Goal: Task Accomplishment & Management: Manage account settings

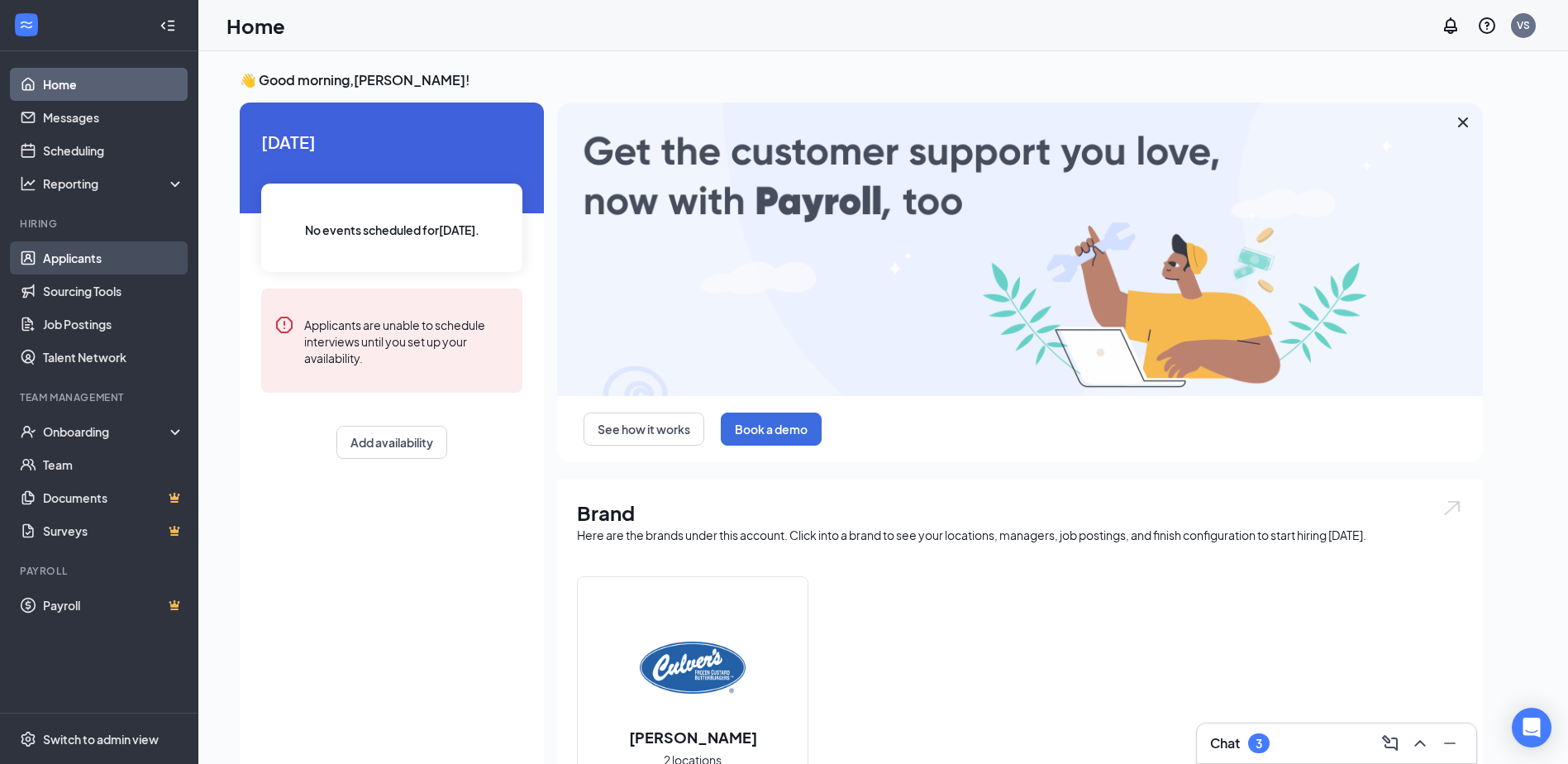
click at [98, 264] on link "Applicants" at bounding box center [114, 257] width 141 height 33
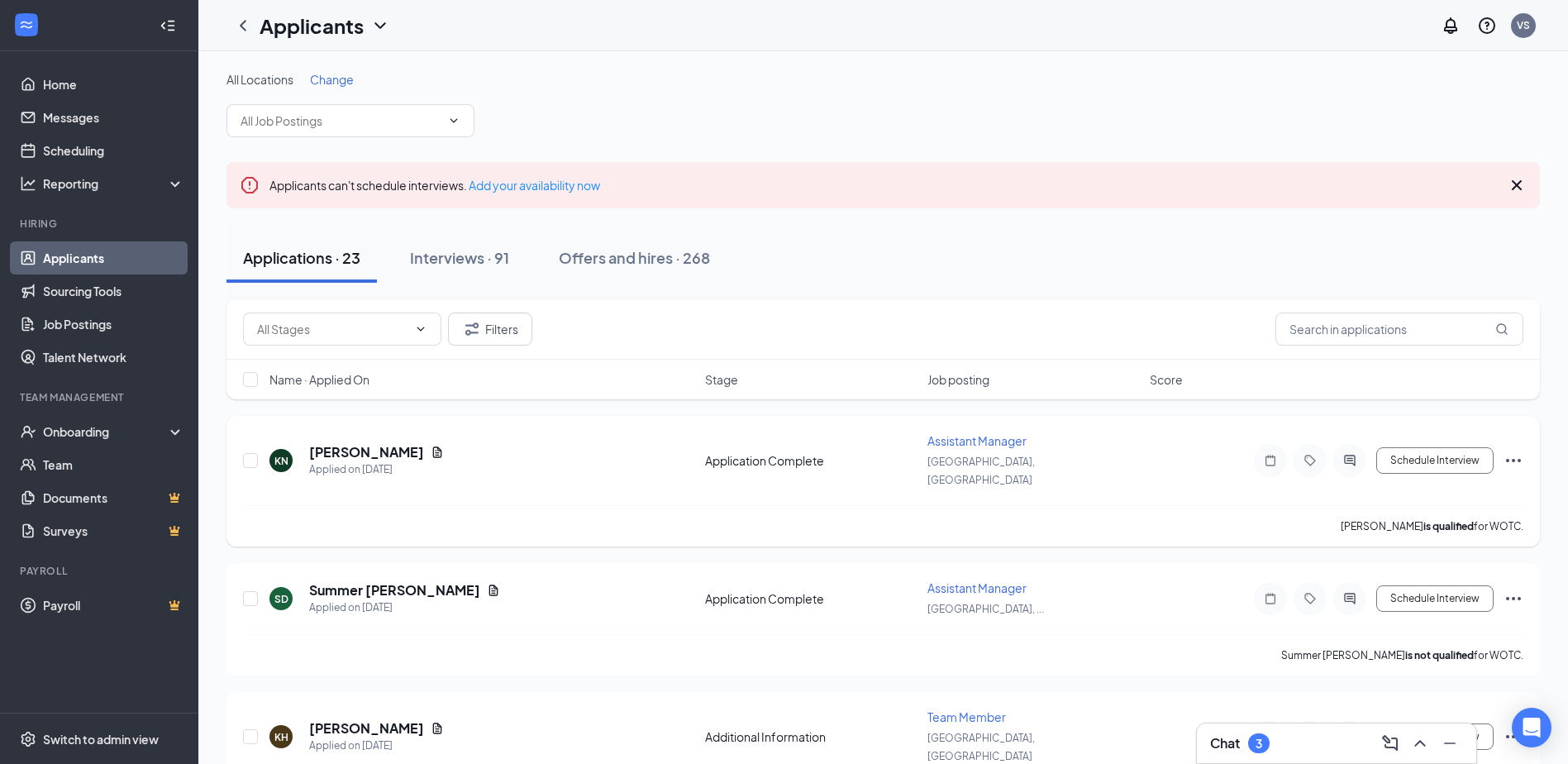
drag, startPoint x: 98, startPoint y: 264, endPoint x: 649, endPoint y: 487, distance: 594.4
click at [649, 505] on div "[PERSON_NAME] is qualified for WOTC." at bounding box center [883, 525] width 1280 height 41
click at [1333, 332] on input "text" at bounding box center [1399, 329] width 248 height 33
type input "0"
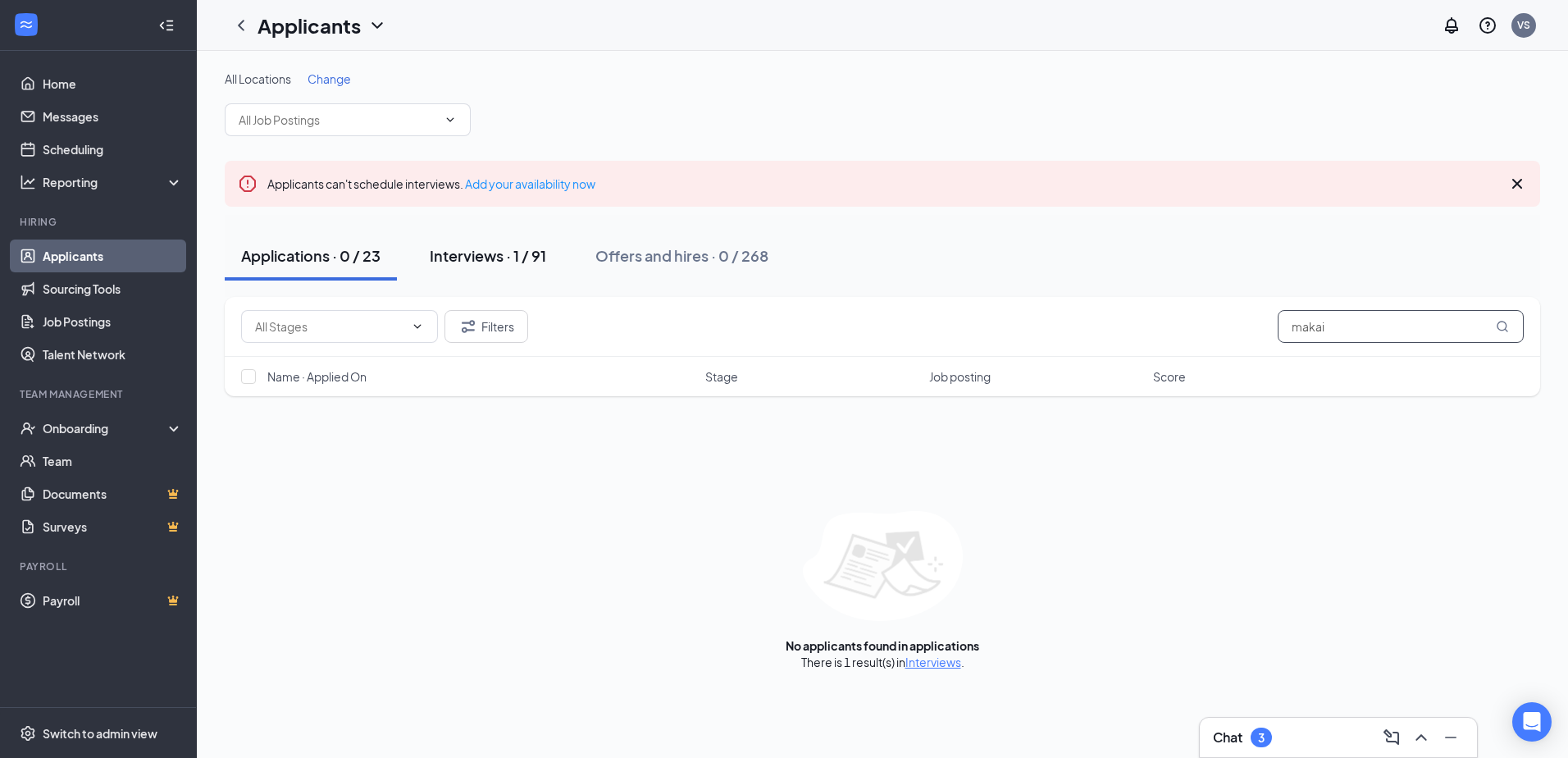
type input "makai"
click at [477, 247] on div "Interviews · 1 / 91" at bounding box center [488, 255] width 117 height 21
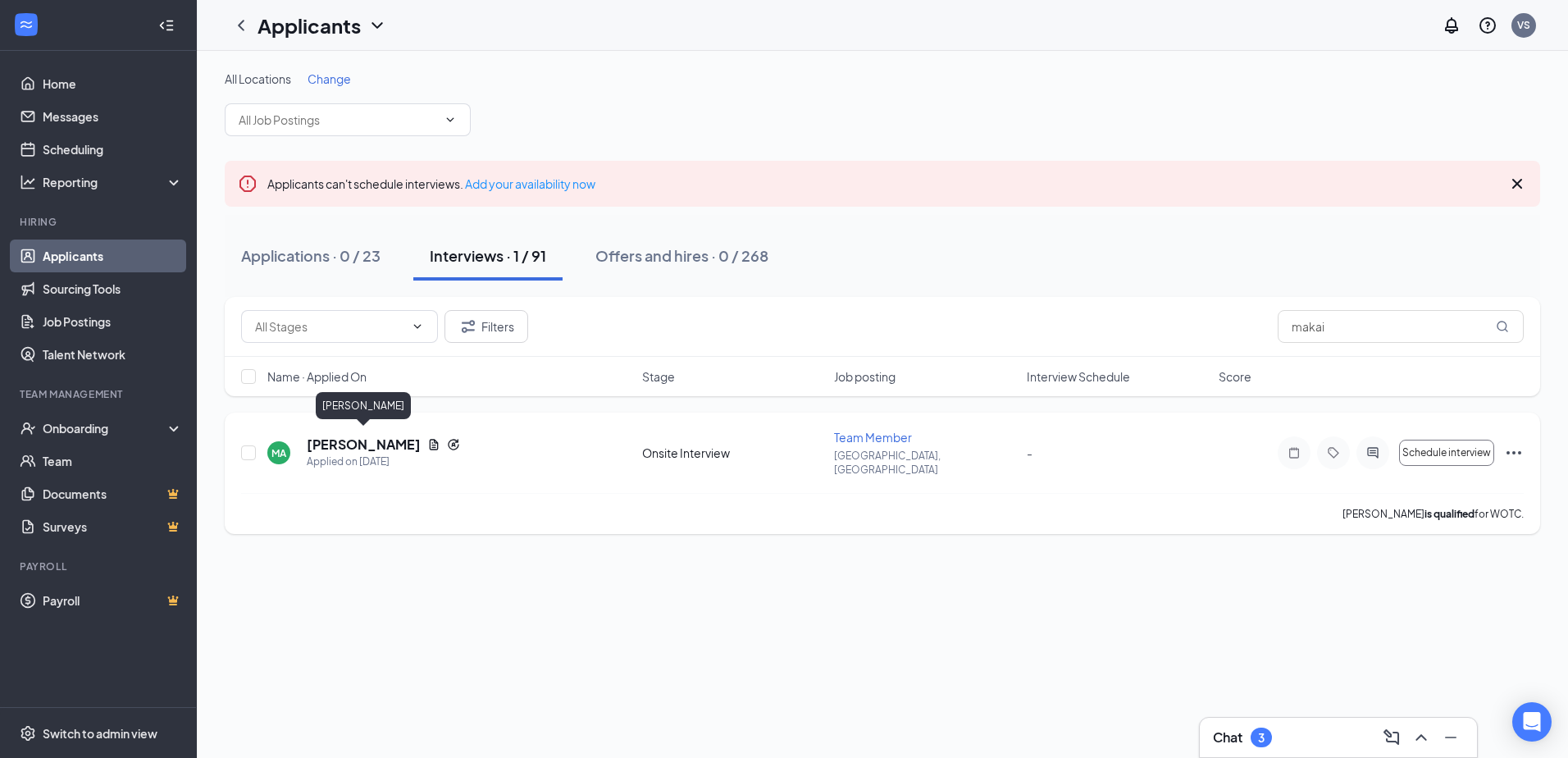
click at [380, 442] on h5 "[PERSON_NAME]" at bounding box center [364, 444] width 114 height 18
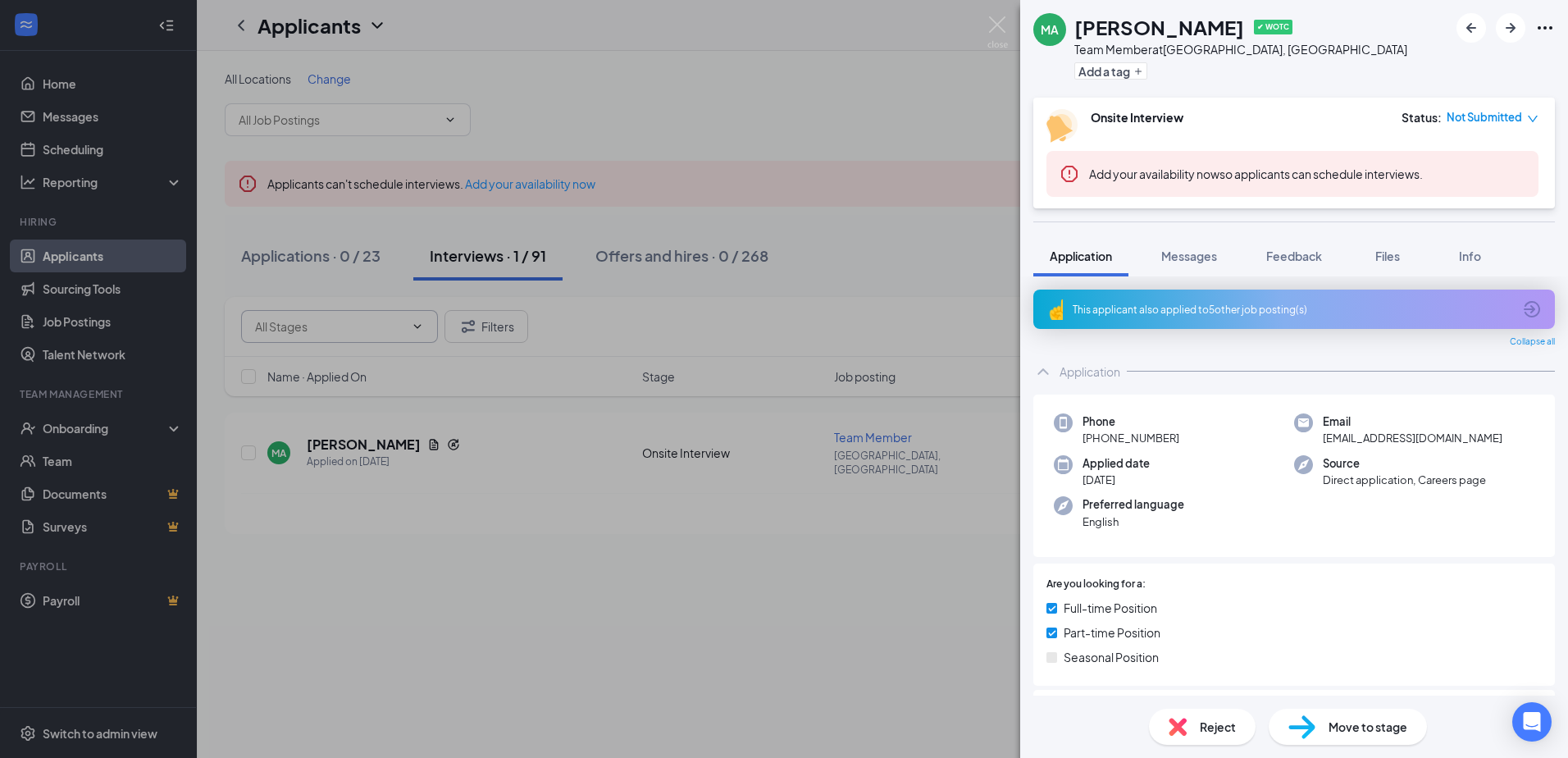
drag, startPoint x: 716, startPoint y: 409, endPoint x: 272, endPoint y: 333, distance: 450.5
click at [716, 409] on div "MA [PERSON_NAME] ✔ WOTC Team Member at [GEOGRAPHIC_DATA], [GEOGRAPHIC_DATA] Add…" at bounding box center [784, 379] width 1568 height 758
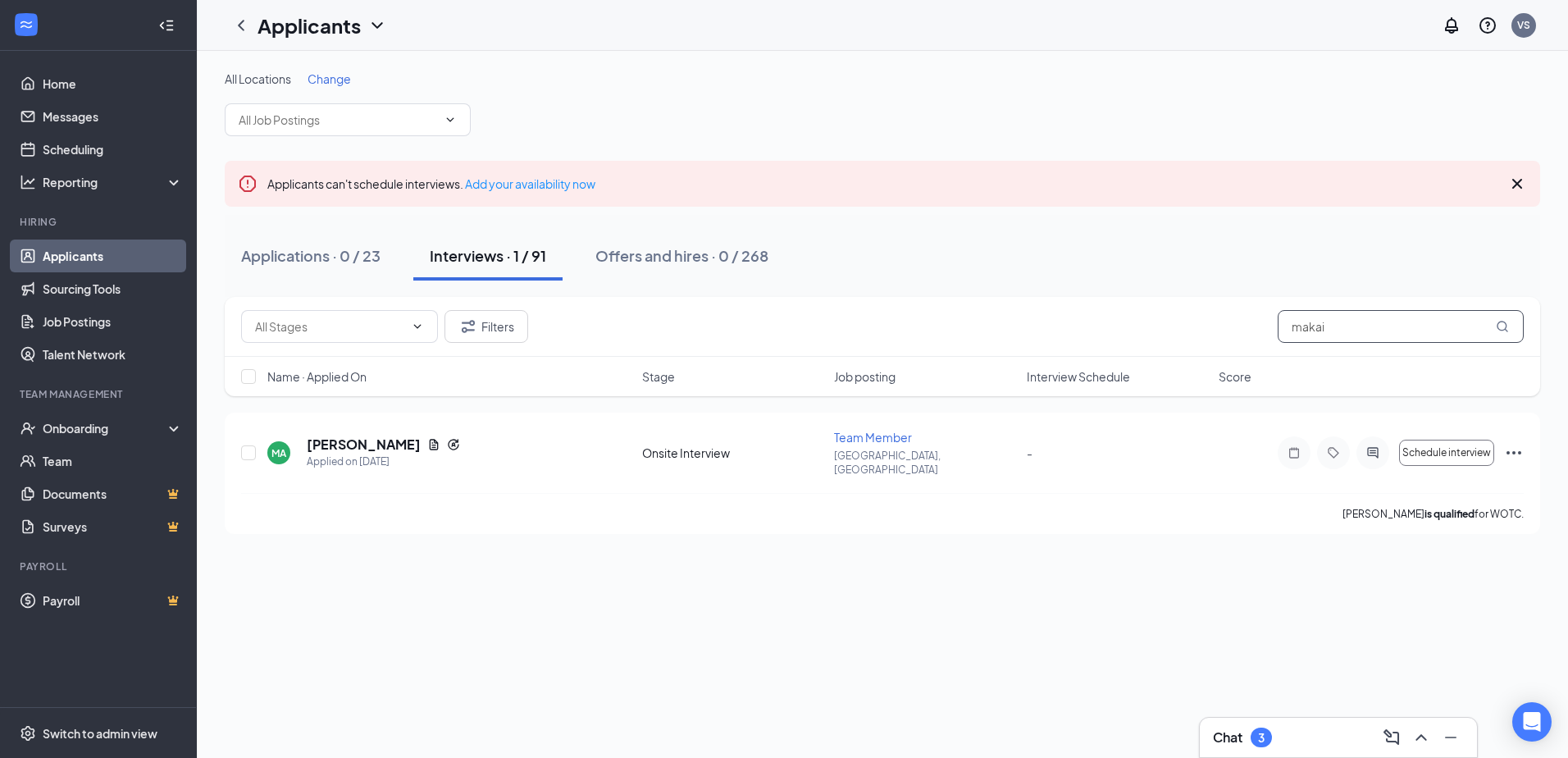
drag, startPoint x: 1391, startPoint y: 339, endPoint x: 1056, endPoint y: 329, distance: 335.1
click at [1242, 343] on div "Filters makai" at bounding box center [882, 327] width 1315 height 60
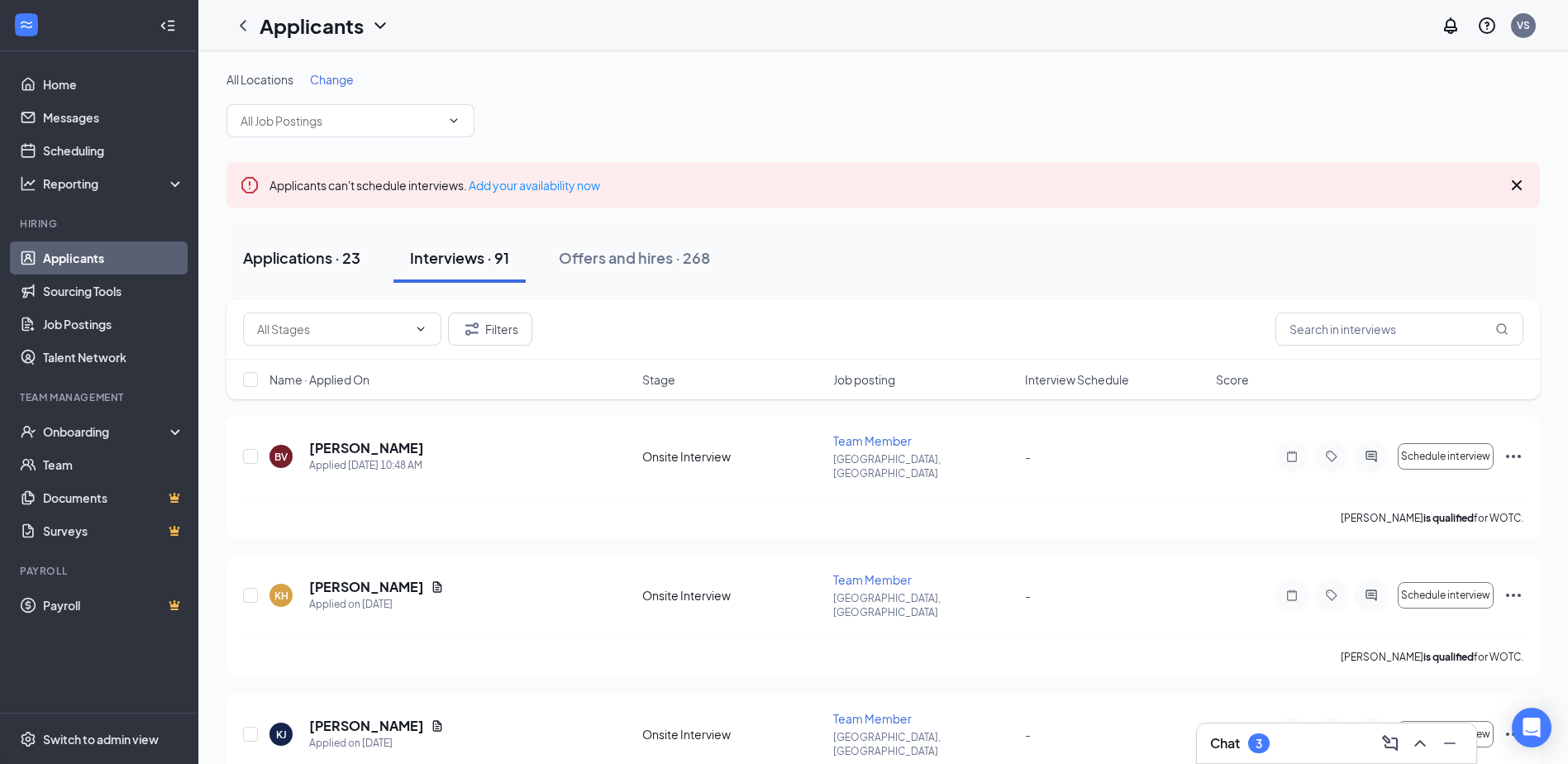
click at [335, 252] on div "Applications · 23" at bounding box center [302, 257] width 118 height 21
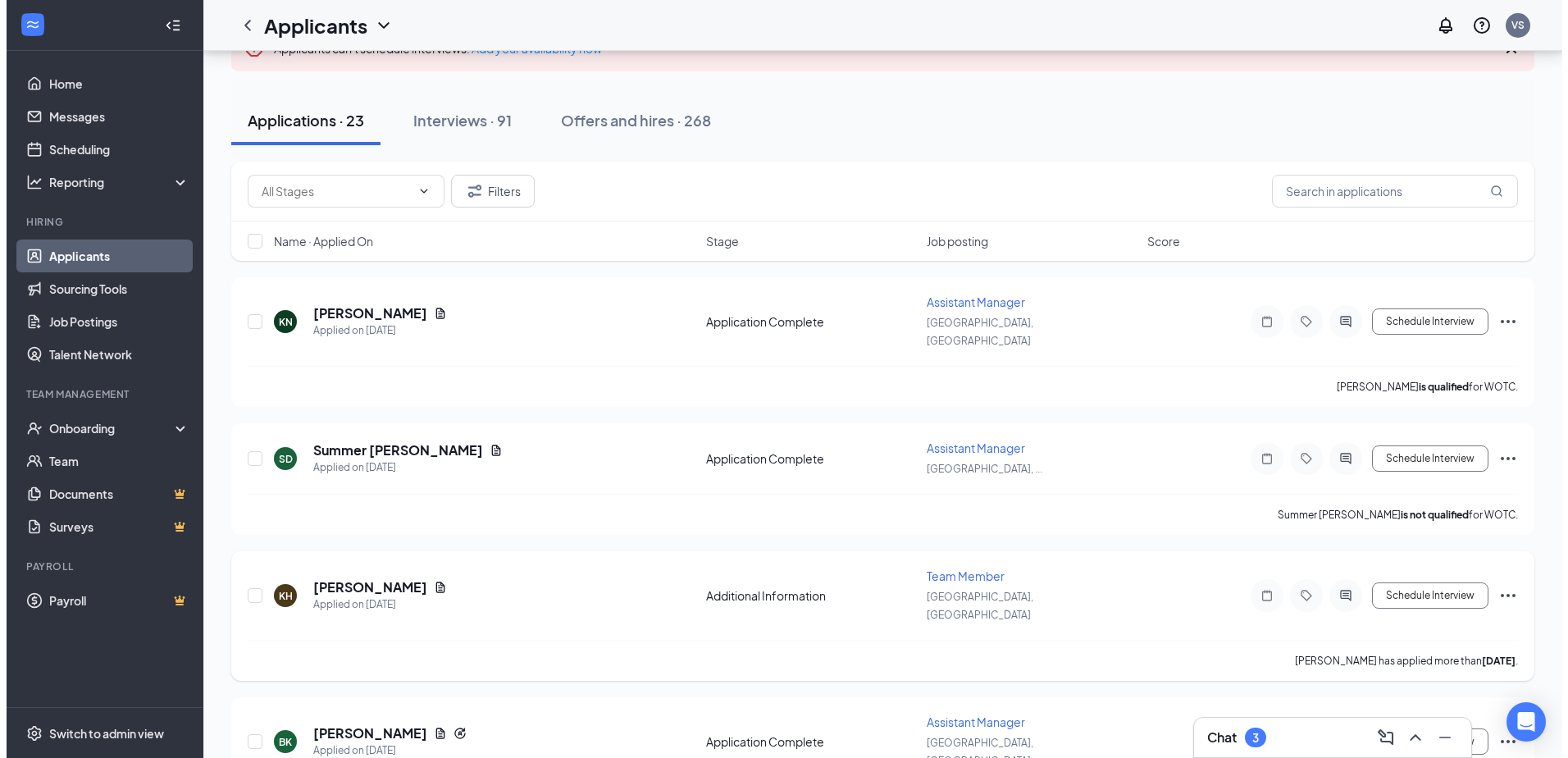
scroll to position [164, 0]
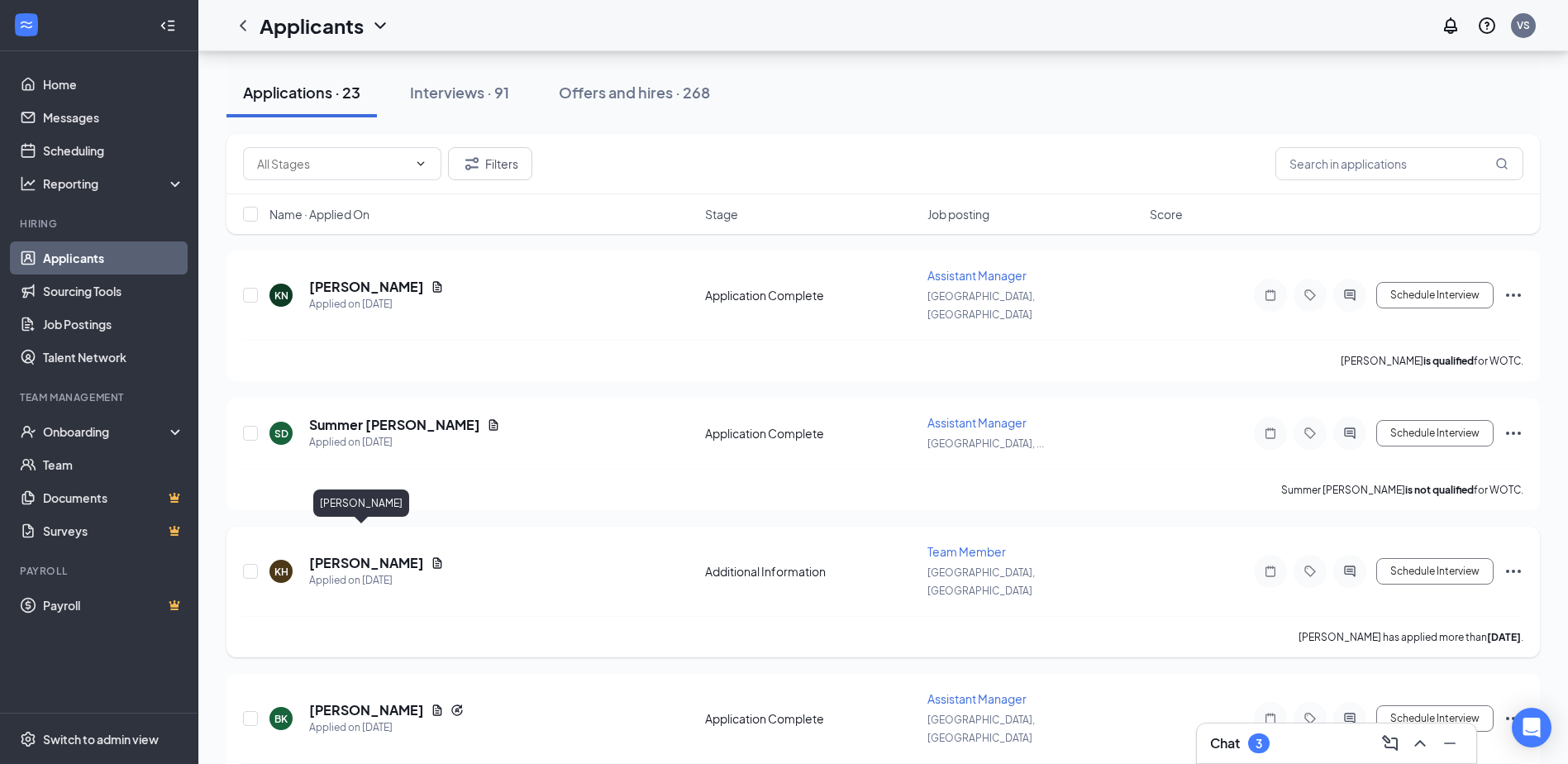
click at [361, 554] on h5 "[PERSON_NAME]" at bounding box center [367, 563] width 115 height 18
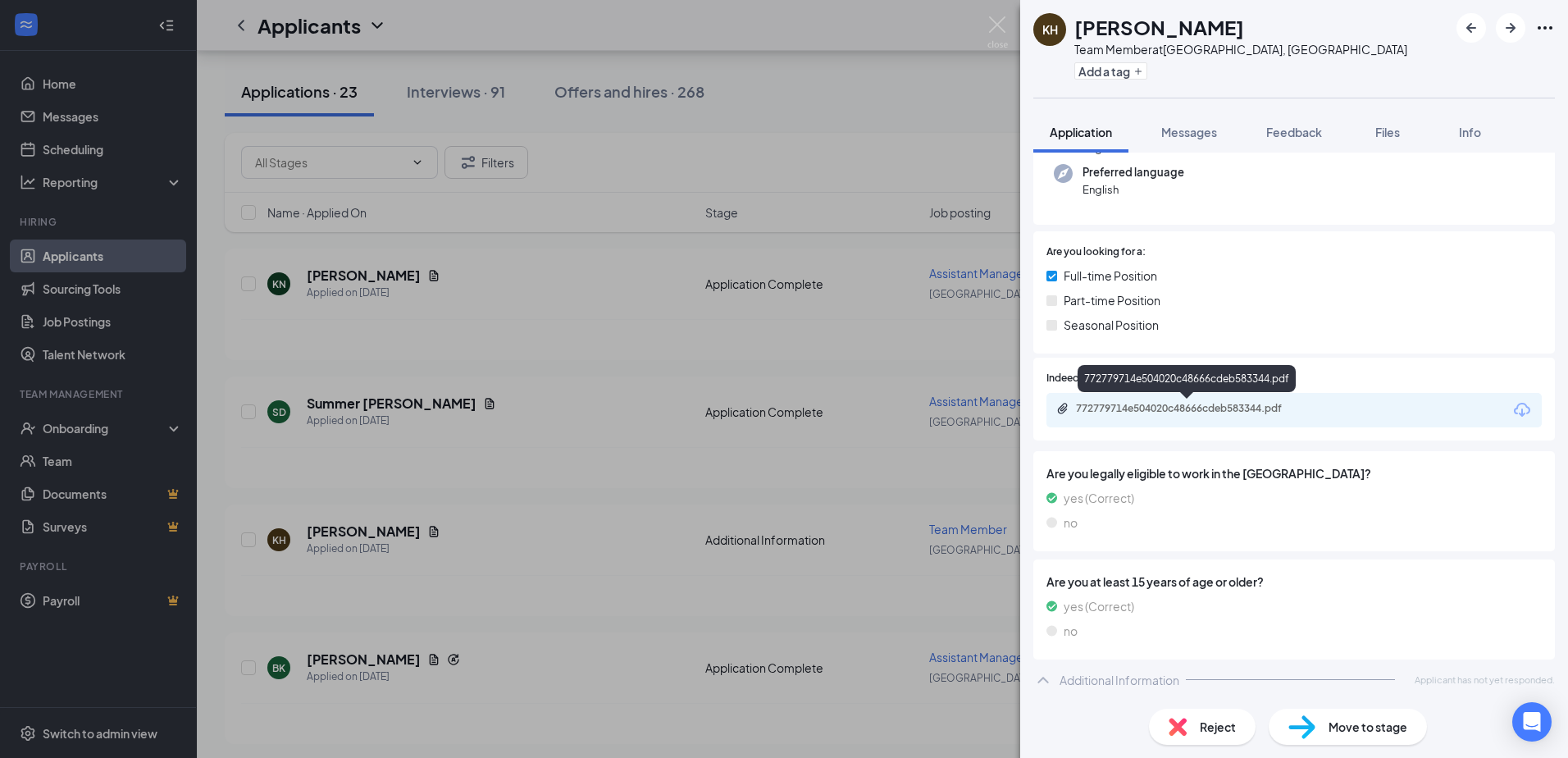
scroll to position [163, 0]
click at [1222, 404] on div "772779714e504020c48666cdeb583344.pdf" at bounding box center [1190, 408] width 229 height 13
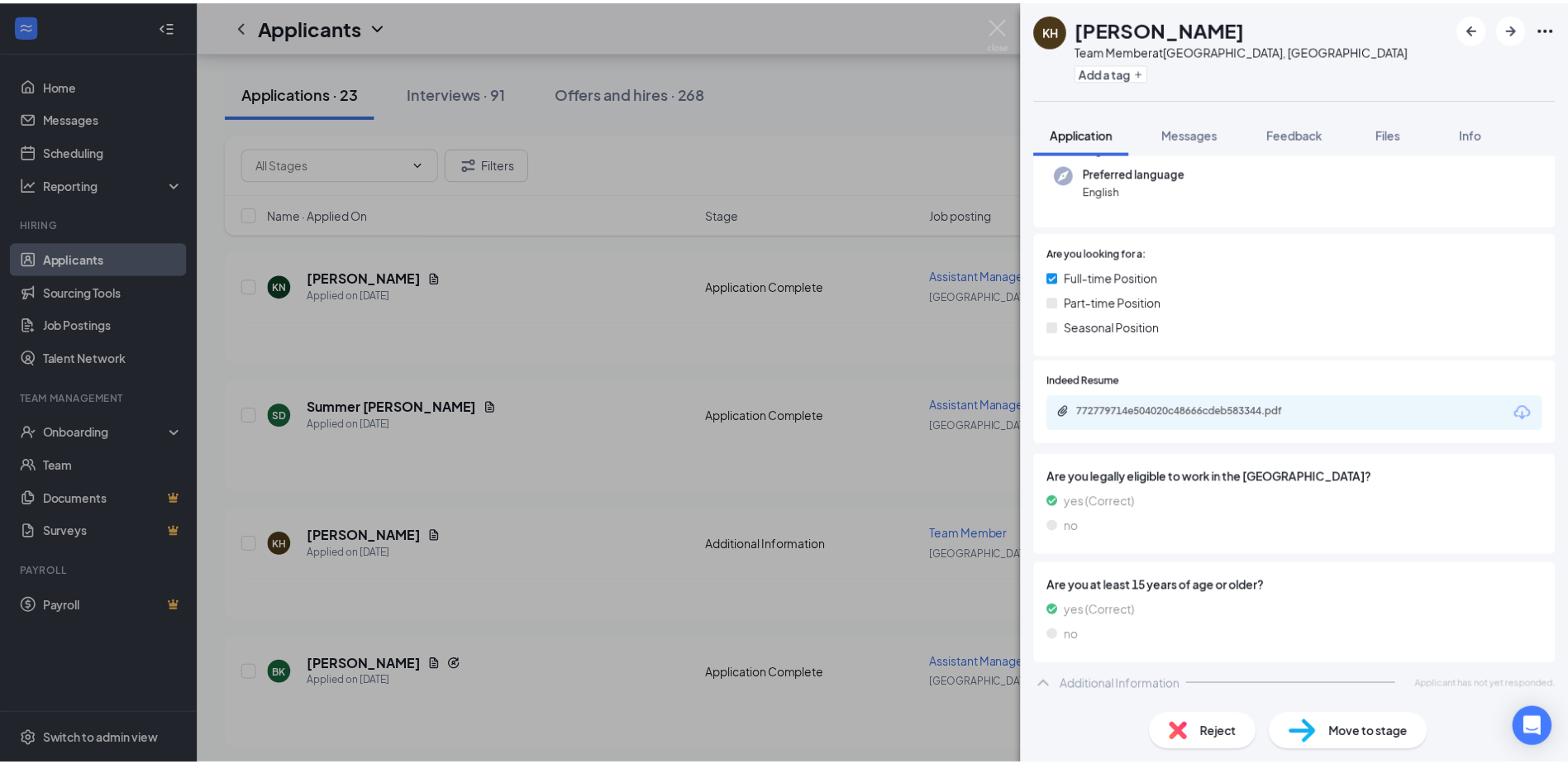
scroll to position [158, 0]
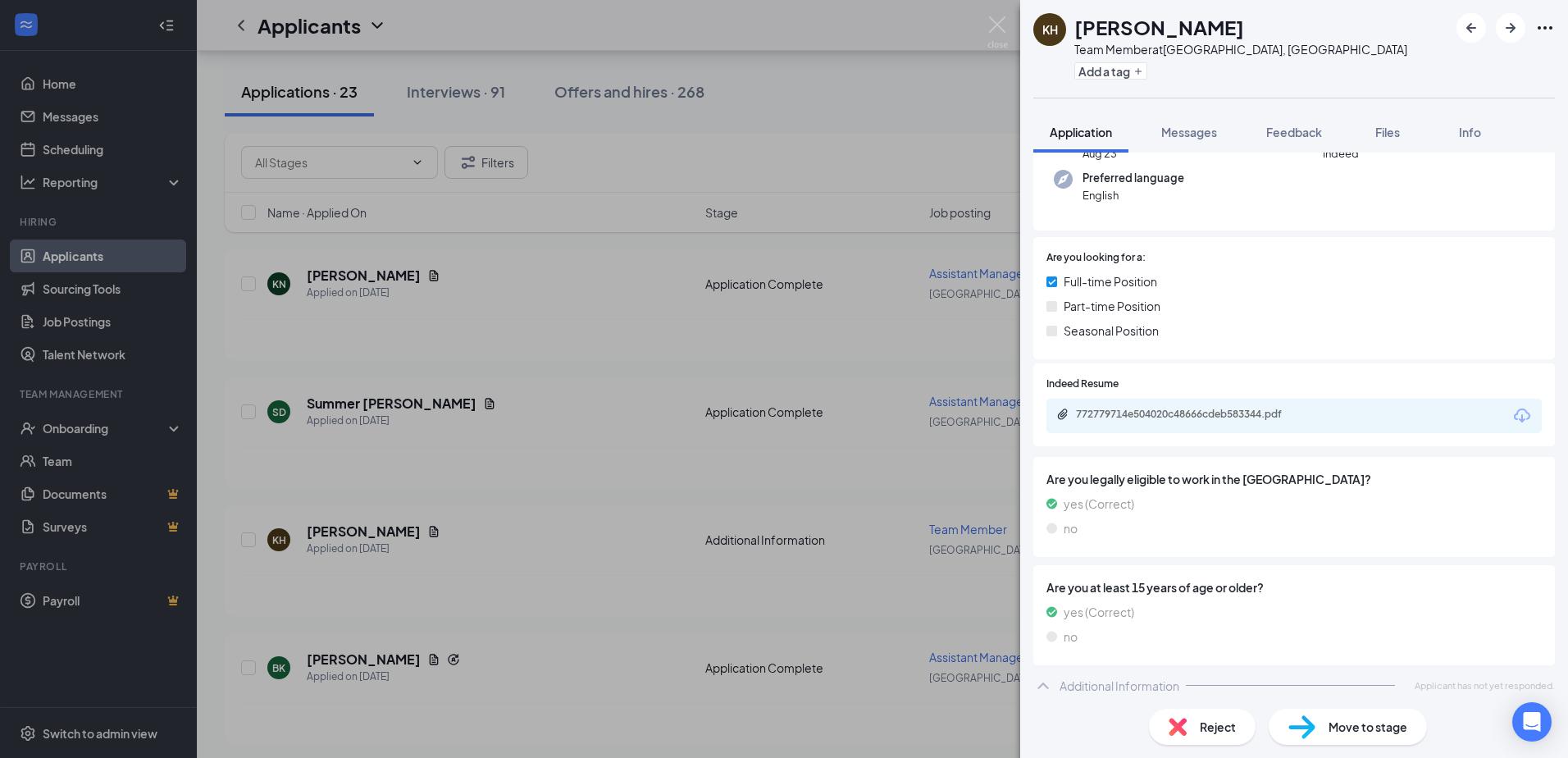
click at [550, 420] on div "KH [PERSON_NAME] Team Member at [GEOGRAPHIC_DATA], [GEOGRAPHIC_DATA] Add a tag …" at bounding box center [784, 379] width 1568 height 758
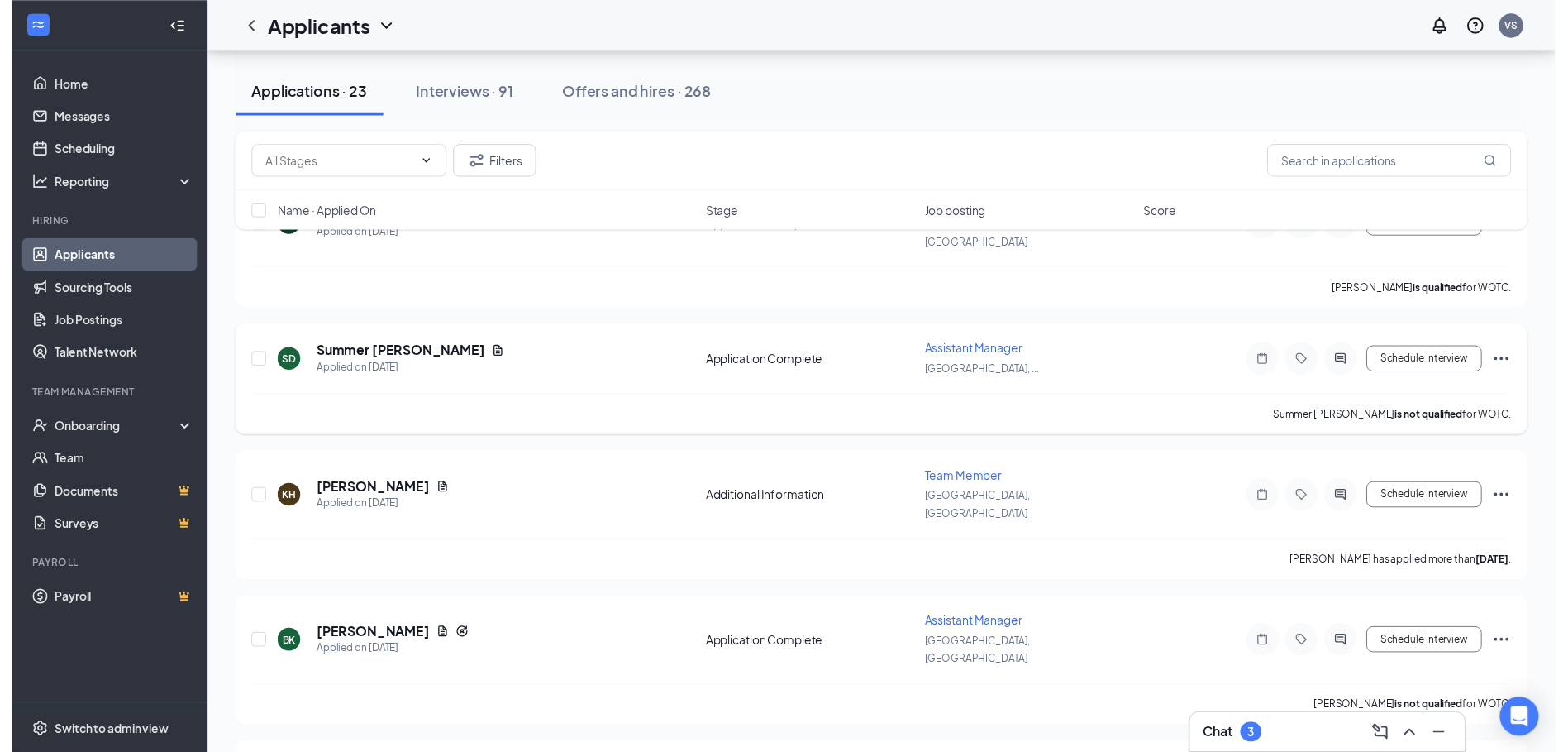
scroll to position [331, 0]
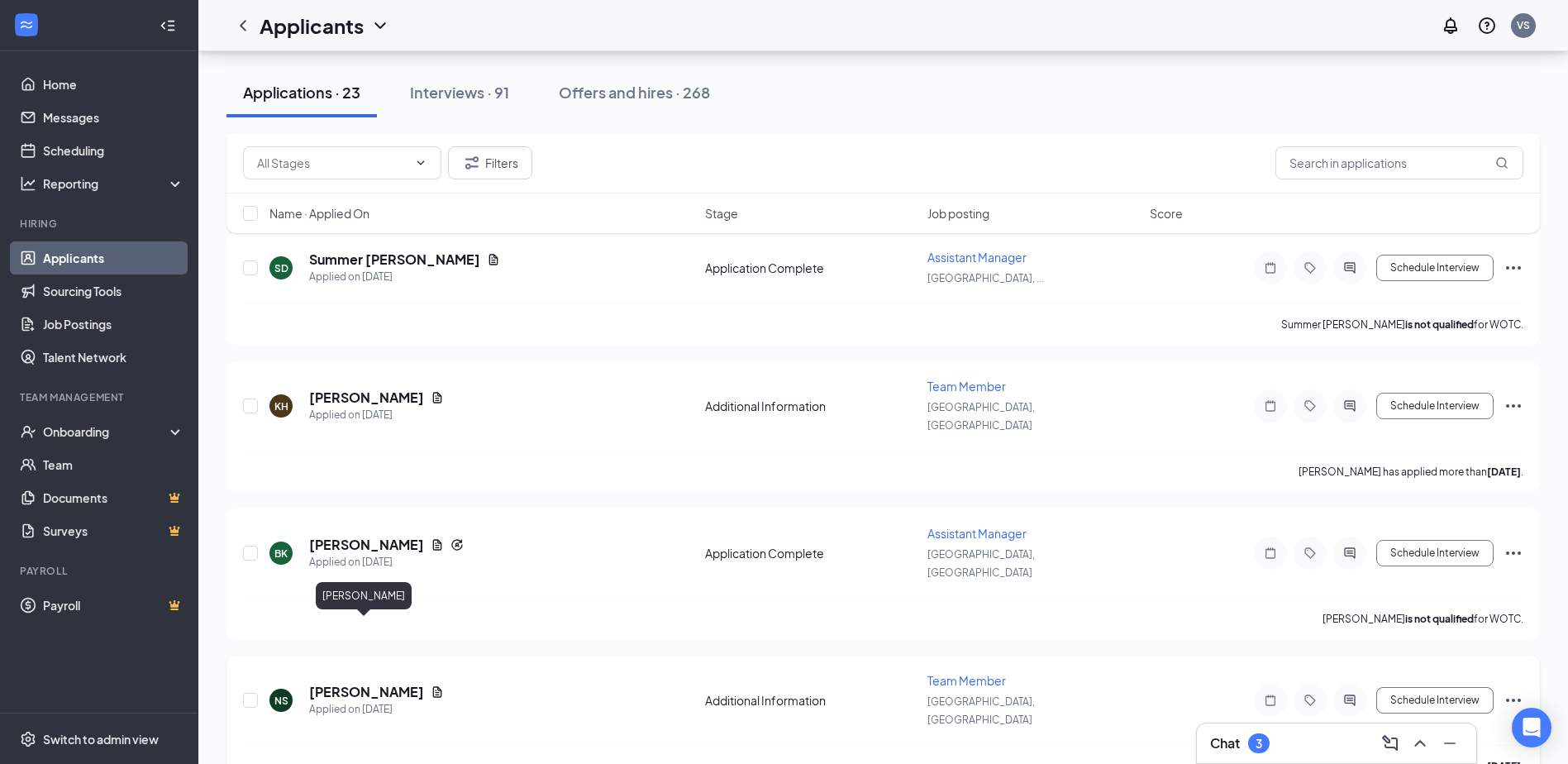
click at [392, 682] on h5 "[PERSON_NAME]" at bounding box center [367, 692] width 115 height 18
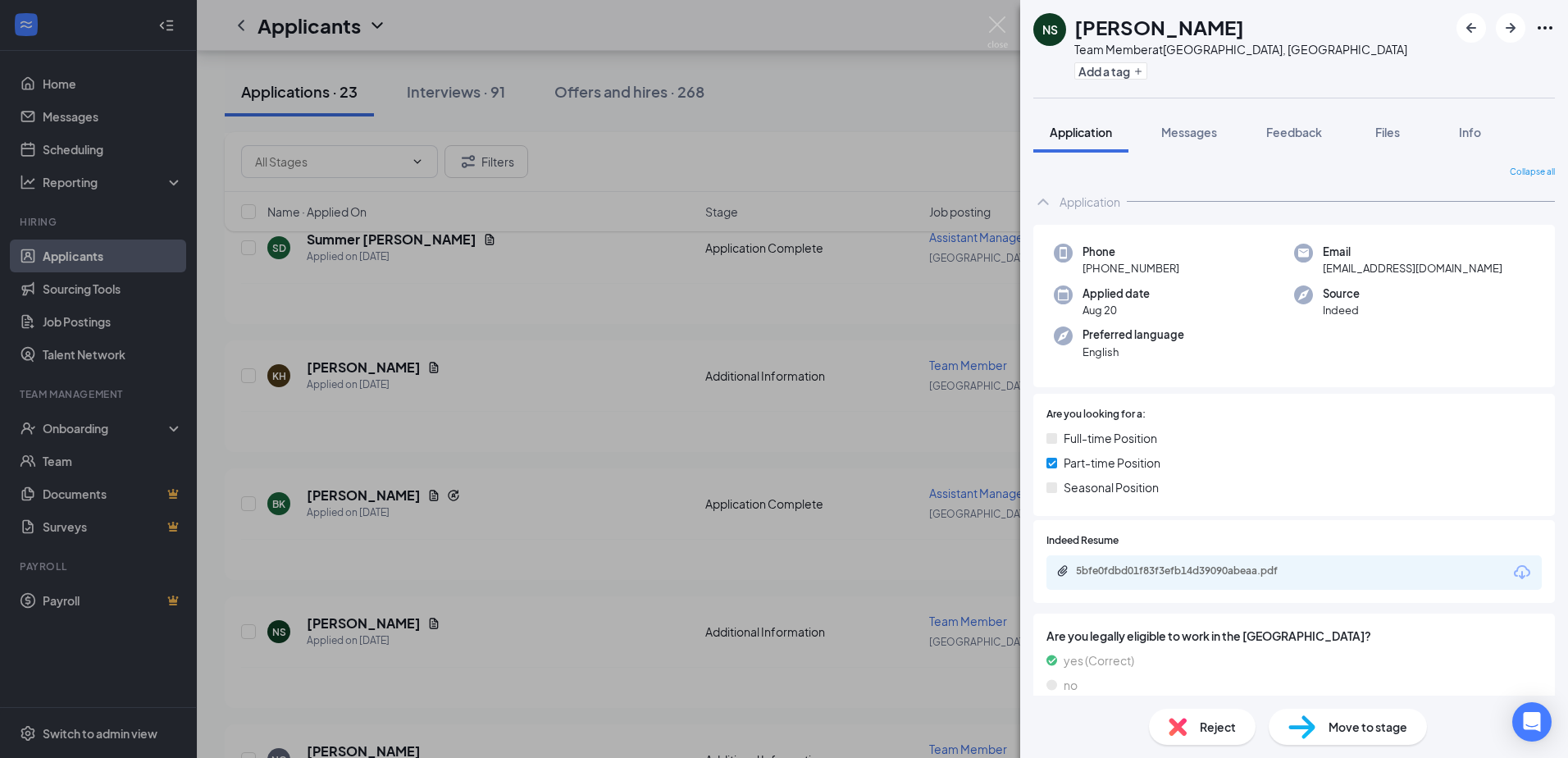
click at [721, 425] on div "NS [PERSON_NAME] Team Member at [GEOGRAPHIC_DATA], [GEOGRAPHIC_DATA] Add a tag …" at bounding box center [784, 379] width 1568 height 758
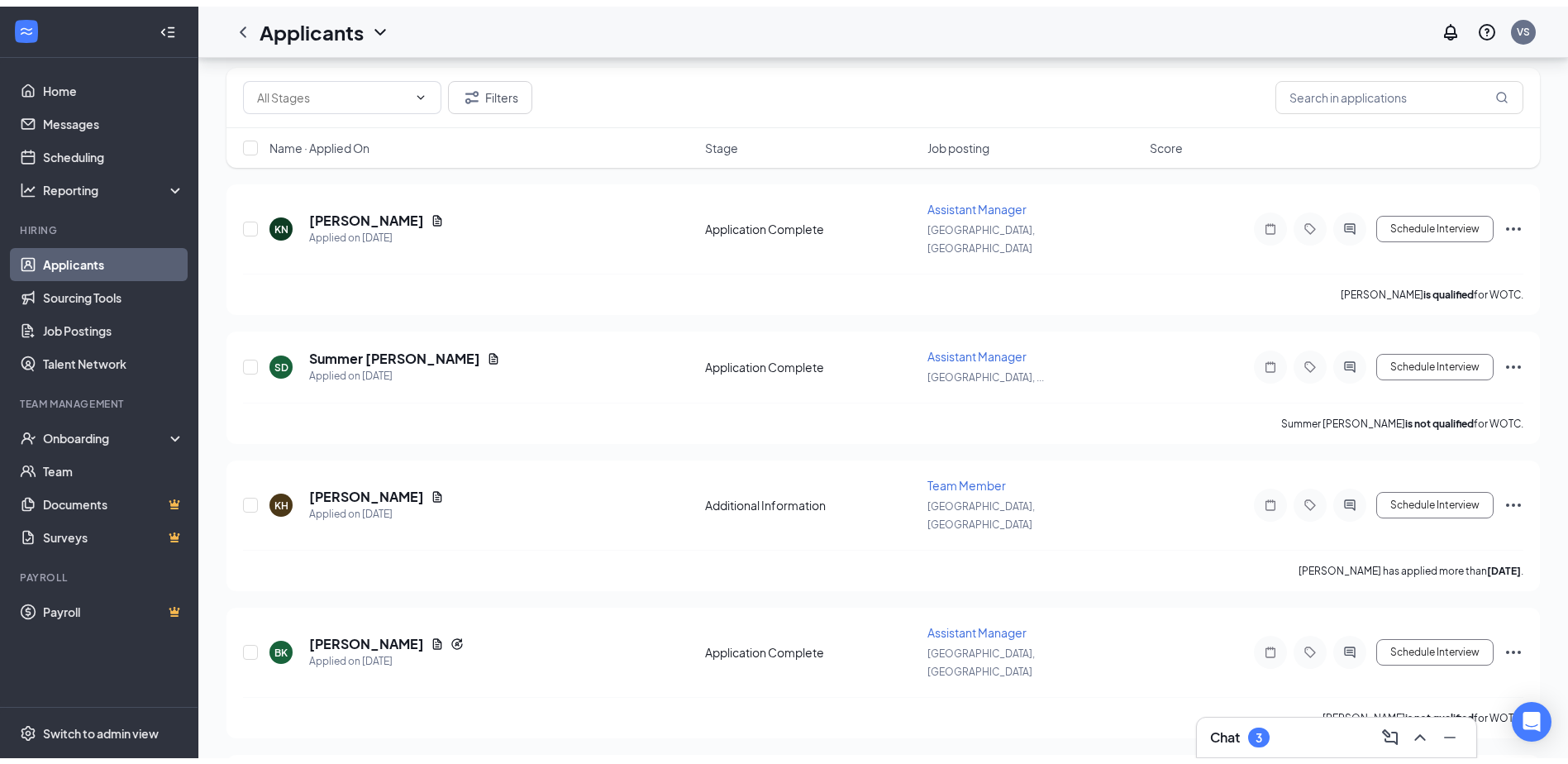
scroll to position [82, 0]
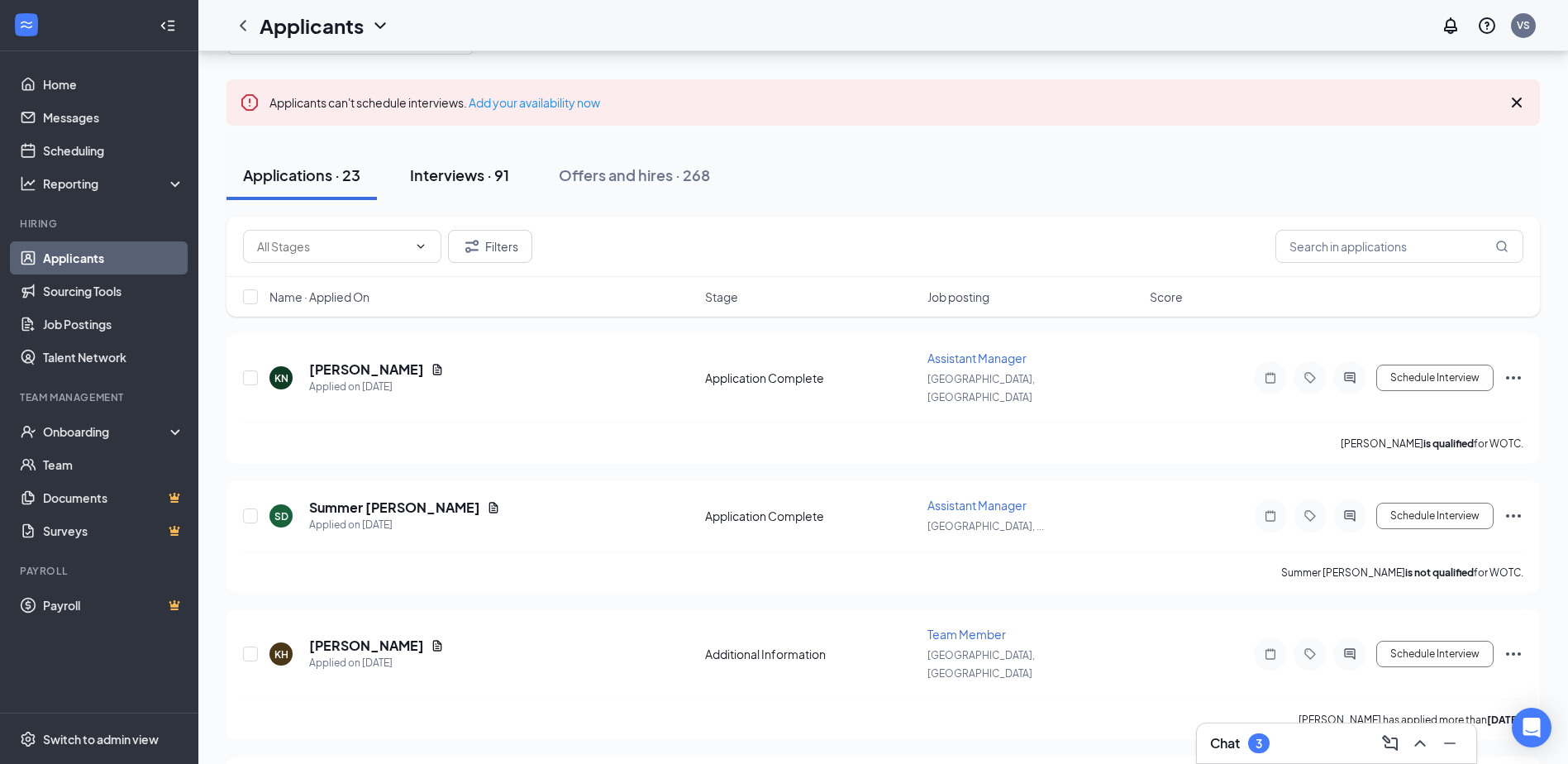
click at [459, 178] on div "Interviews · 91" at bounding box center [460, 175] width 99 height 21
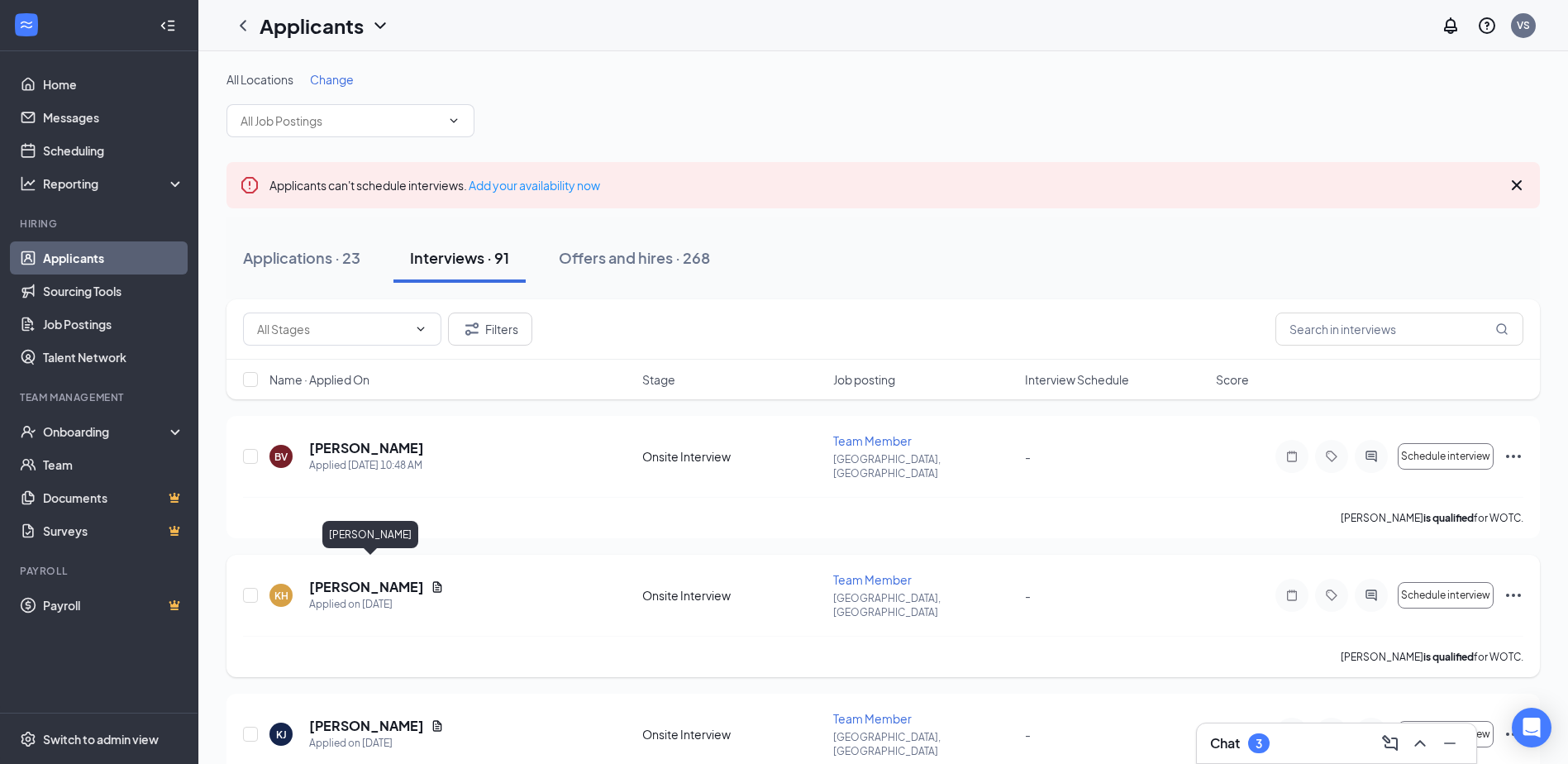
click at [419, 577] on h5 "[PERSON_NAME]" at bounding box center [367, 587] width 115 height 18
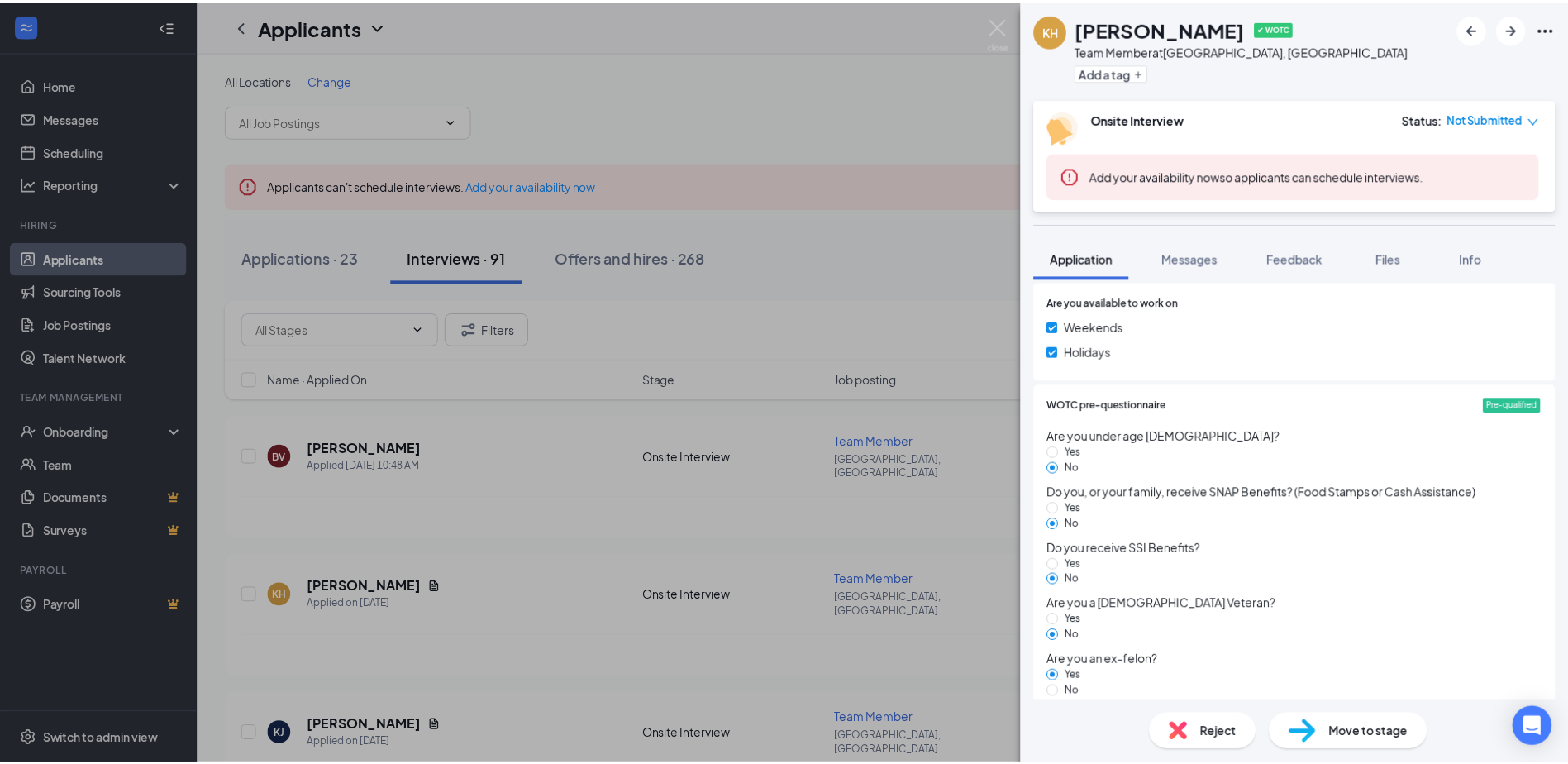
scroll to position [1151, 0]
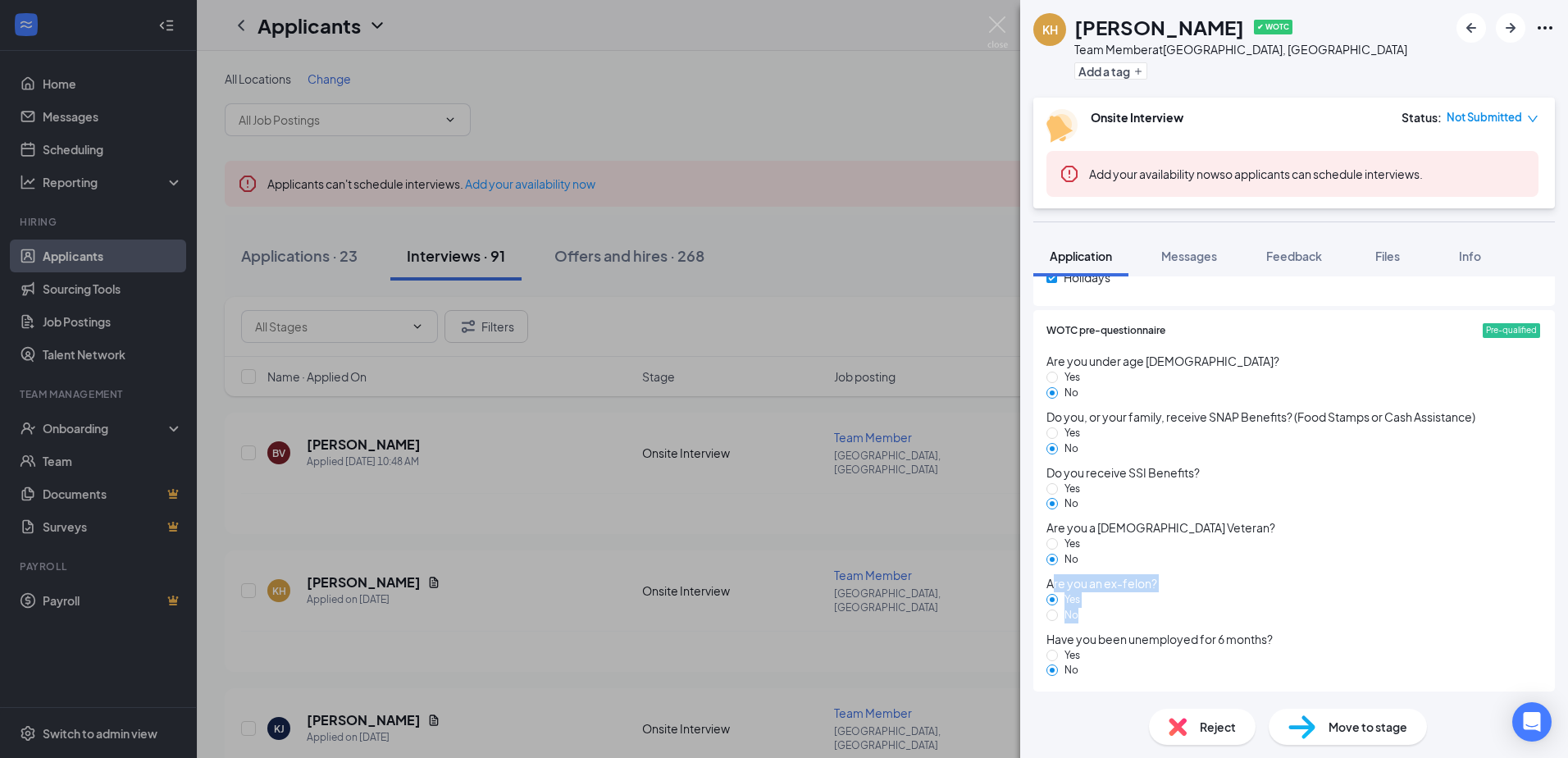
drag, startPoint x: 1055, startPoint y: 581, endPoint x: 1183, endPoint y: 600, distance: 129.4
click at [1183, 600] on div "Are you an ex-felon? Yes No" at bounding box center [1294, 598] width 495 height 49
drag, startPoint x: 1183, startPoint y: 600, endPoint x: 1097, endPoint y: 516, distance: 120.2
click at [1098, 503] on div "Do you receive SSI Benefits? Yes No" at bounding box center [1294, 488] width 495 height 49
drag, startPoint x: 1044, startPoint y: 575, endPoint x: 1155, endPoint y: 615, distance: 118.0
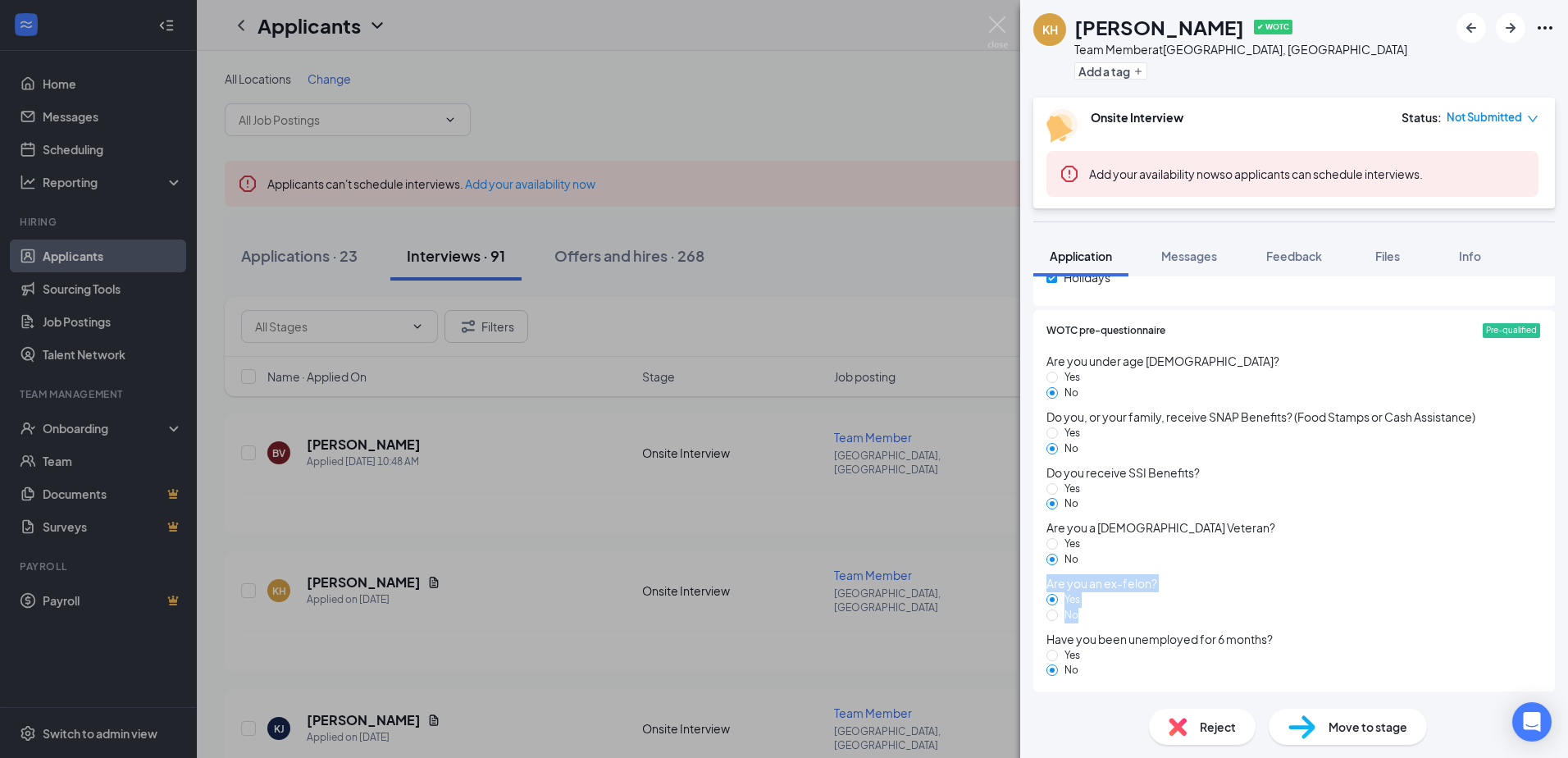
click at [1155, 615] on div "WOTC pre-questionnaire Pre-qualified Are you under age [DEMOGRAPHIC_DATA]? Yes …" at bounding box center [1294, 500] width 521 height 381
drag, startPoint x: 1155, startPoint y: 615, endPoint x: 1328, endPoint y: 530, distance: 192.8
click at [1328, 530] on span "Are you a [DEMOGRAPHIC_DATA] Veteran?" at bounding box center [1294, 527] width 495 height 18
drag, startPoint x: 1049, startPoint y: 584, endPoint x: 1185, endPoint y: 635, distance: 145.2
click at [1185, 635] on div "Are you under age [DEMOGRAPHIC_DATA]? Yes No Do you, or your family, receive SN…" at bounding box center [1294, 511] width 495 height 333
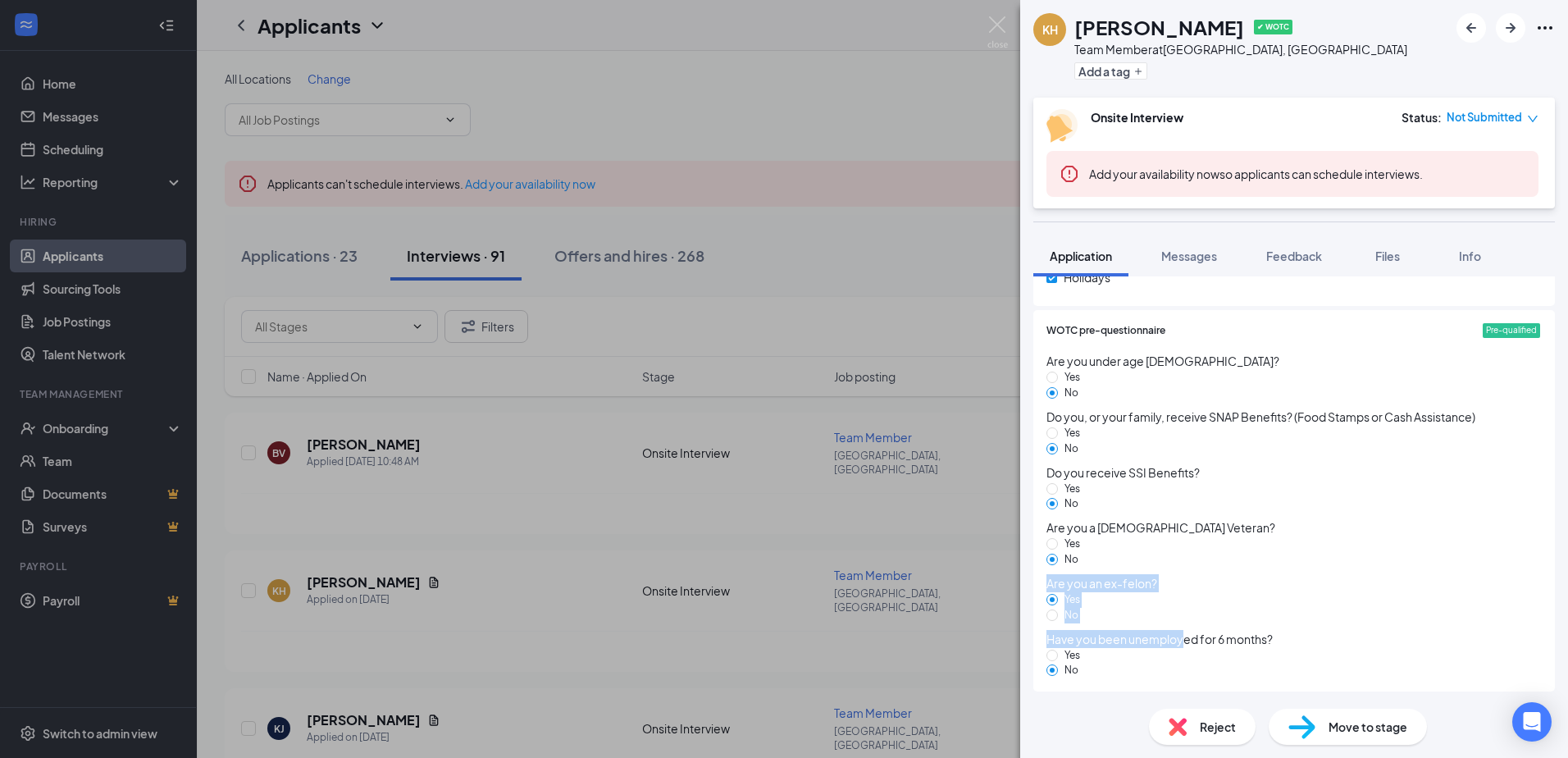
click at [502, 603] on div "KH [PERSON_NAME] ✔ WOTC Team Member at [GEOGRAPHIC_DATA], [GEOGRAPHIC_DATA] Add…" at bounding box center [784, 379] width 1568 height 758
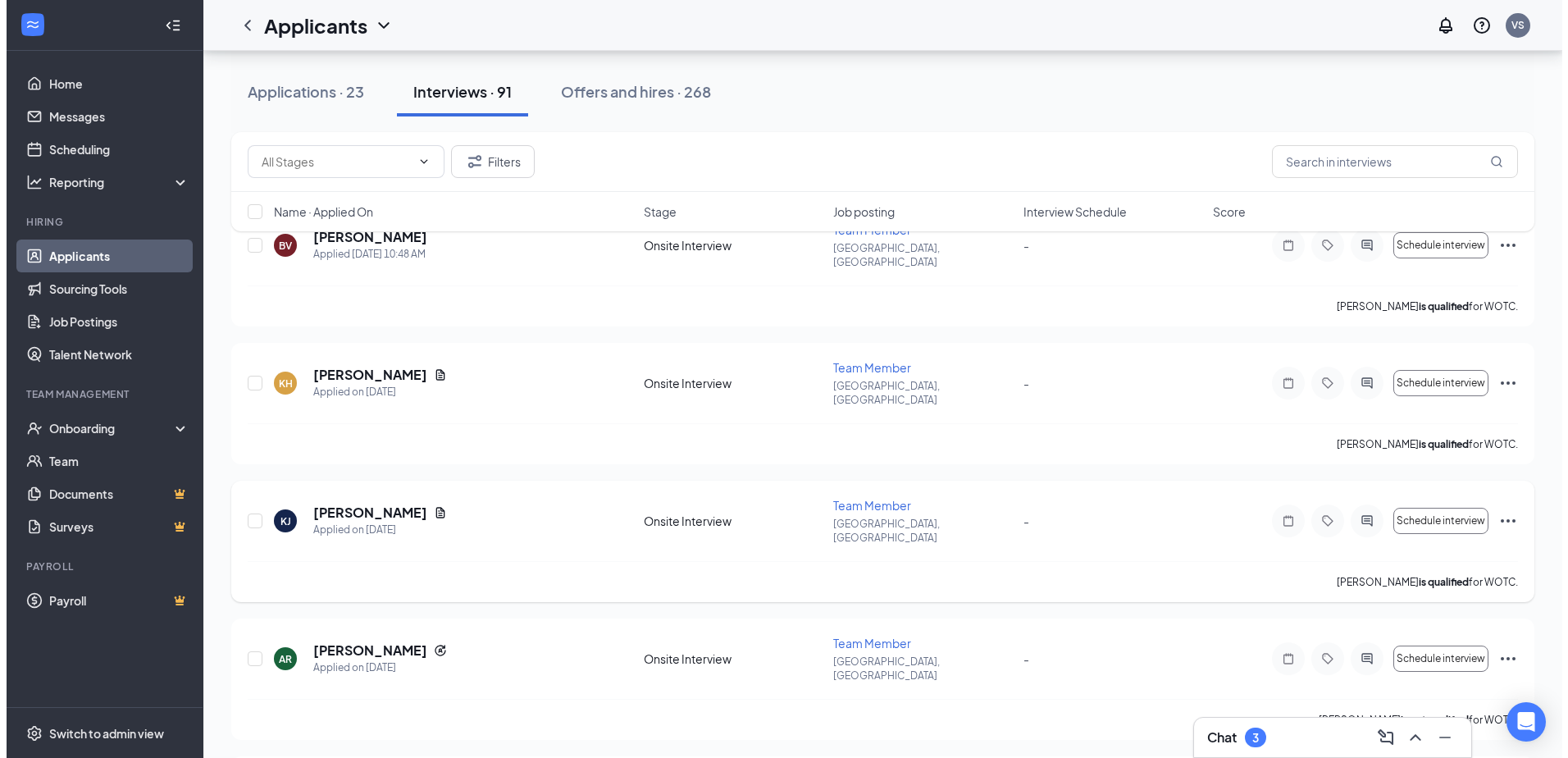
scroll to position [246, 0]
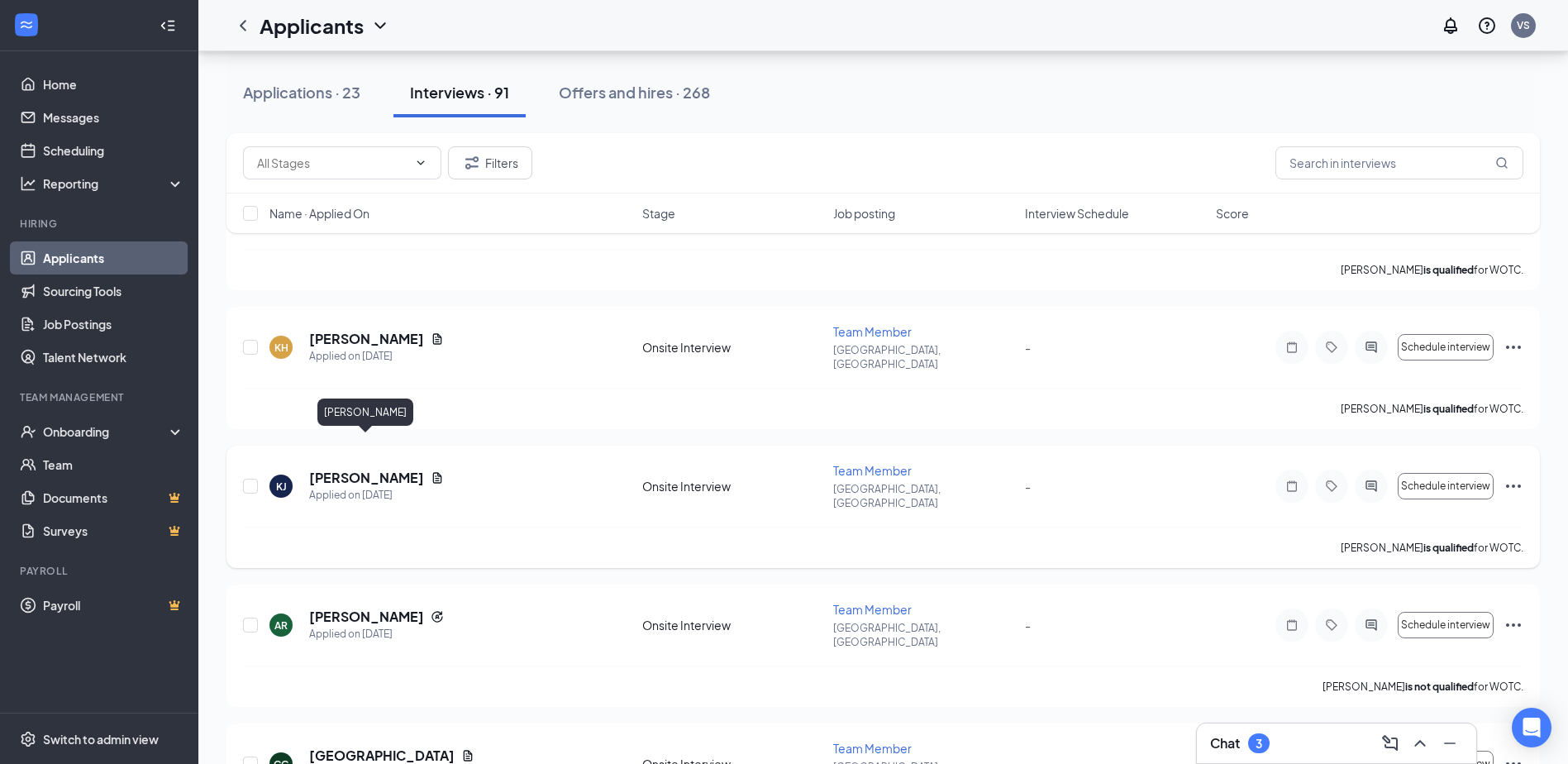
click at [385, 468] on h5 "[PERSON_NAME]" at bounding box center [367, 477] width 115 height 18
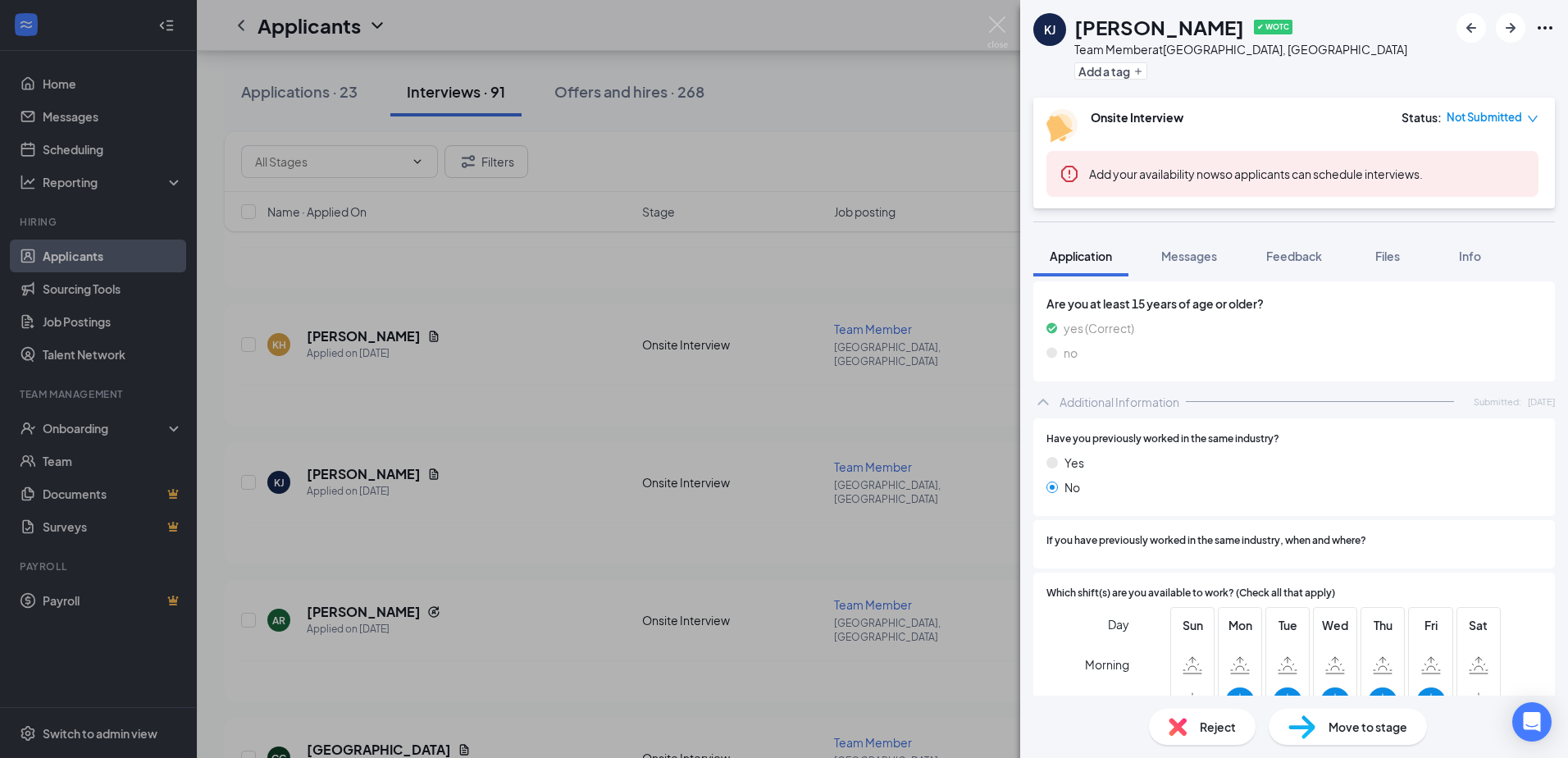
scroll to position [731, 0]
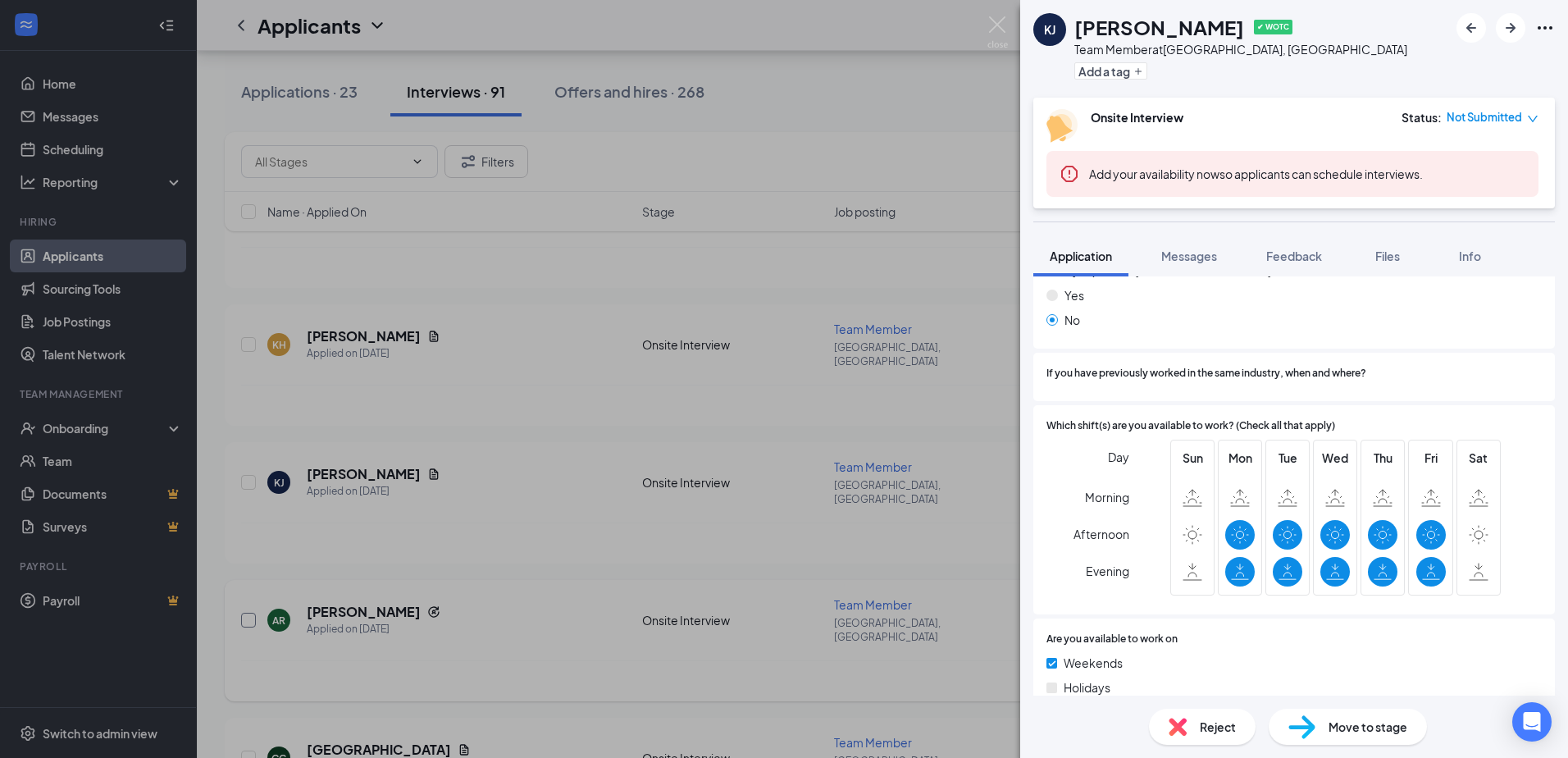
drag, startPoint x: 621, startPoint y: 515, endPoint x: 243, endPoint y: 570, distance: 382.0
click at [621, 515] on div "[PERSON_NAME] ✔ WOTC Team Member at [GEOGRAPHIC_DATA], [GEOGRAPHIC_DATA] Add a …" at bounding box center [784, 379] width 1568 height 758
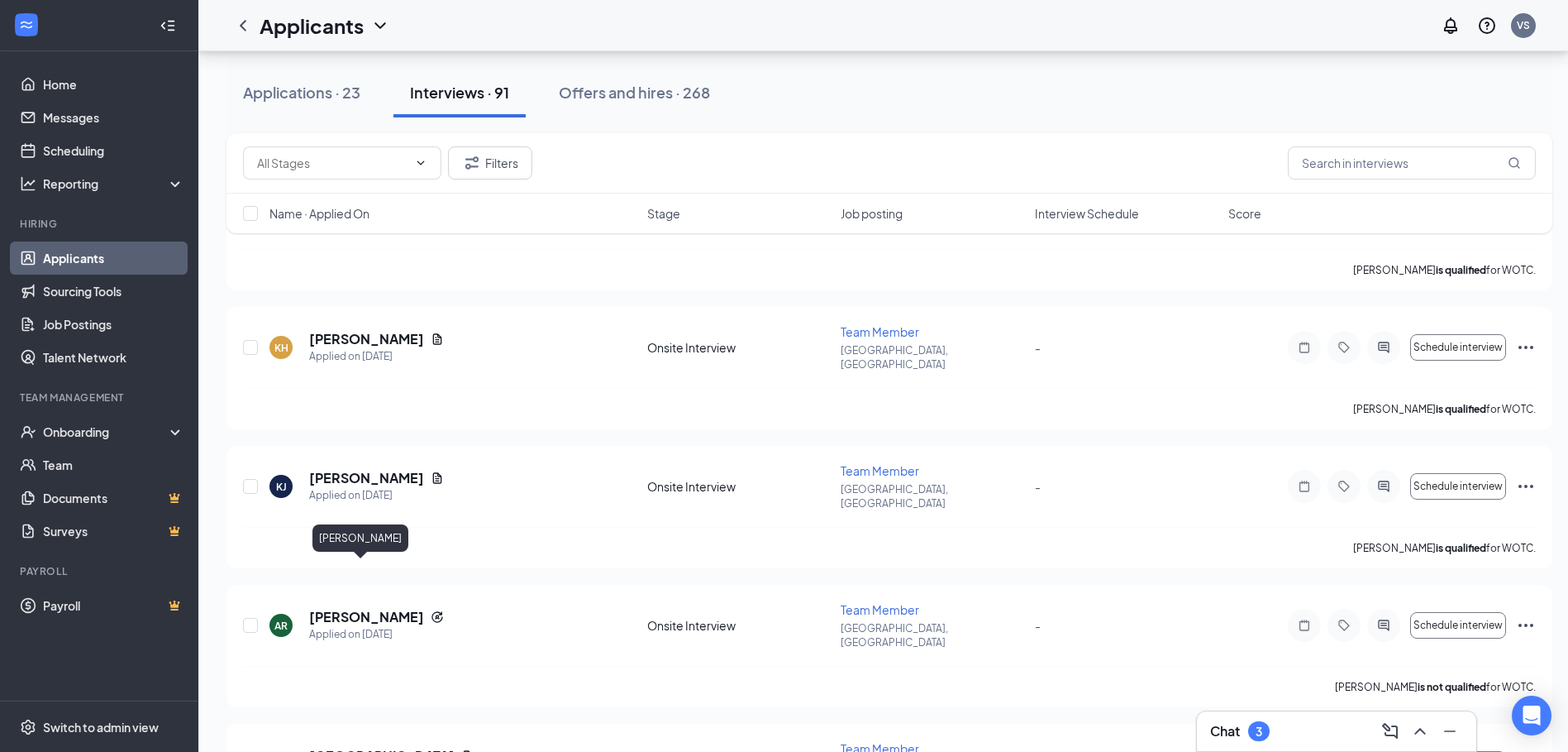
click at [347, 558] on div "[PERSON_NAME]" at bounding box center [361, 541] width 96 height 34
click at [354, 608] on h5 "[PERSON_NAME]" at bounding box center [367, 617] width 115 height 19
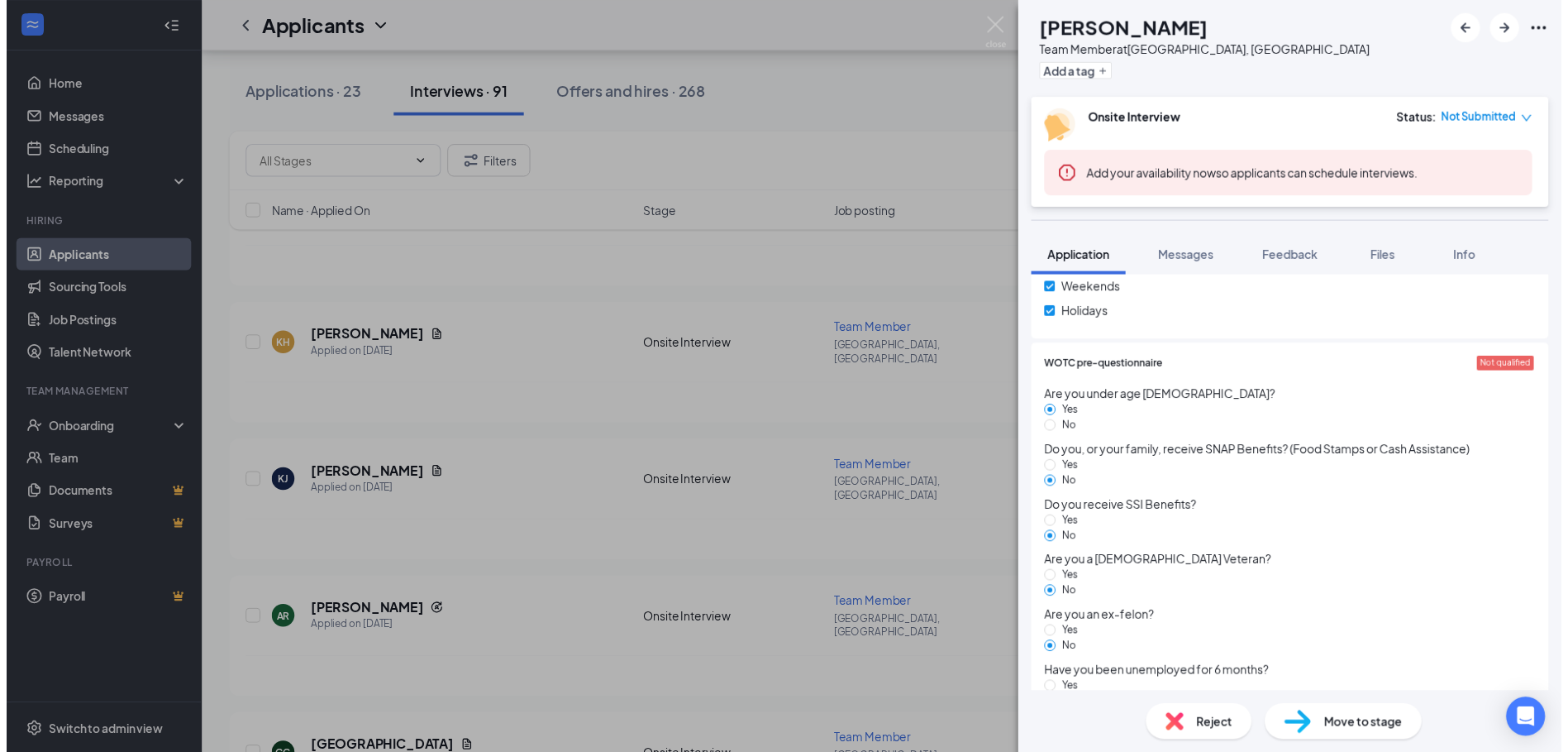
scroll to position [1125, 0]
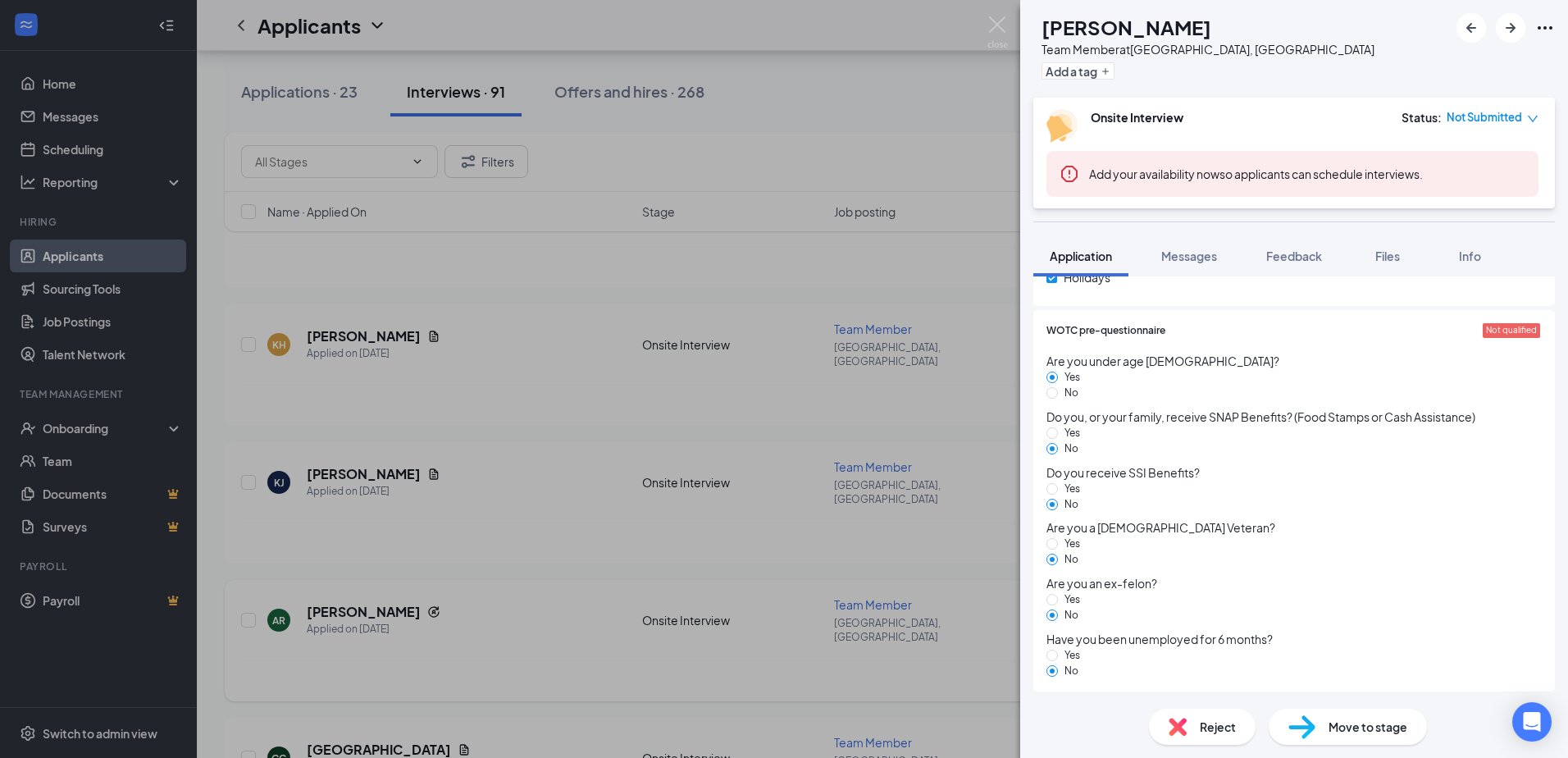
drag, startPoint x: 375, startPoint y: 650, endPoint x: 365, endPoint y: 573, distance: 77.6
click at [377, 650] on div "AR [PERSON_NAME] Team Member at [GEOGRAPHIC_DATA], [GEOGRAPHIC_DATA] Add a tag …" at bounding box center [784, 379] width 1568 height 758
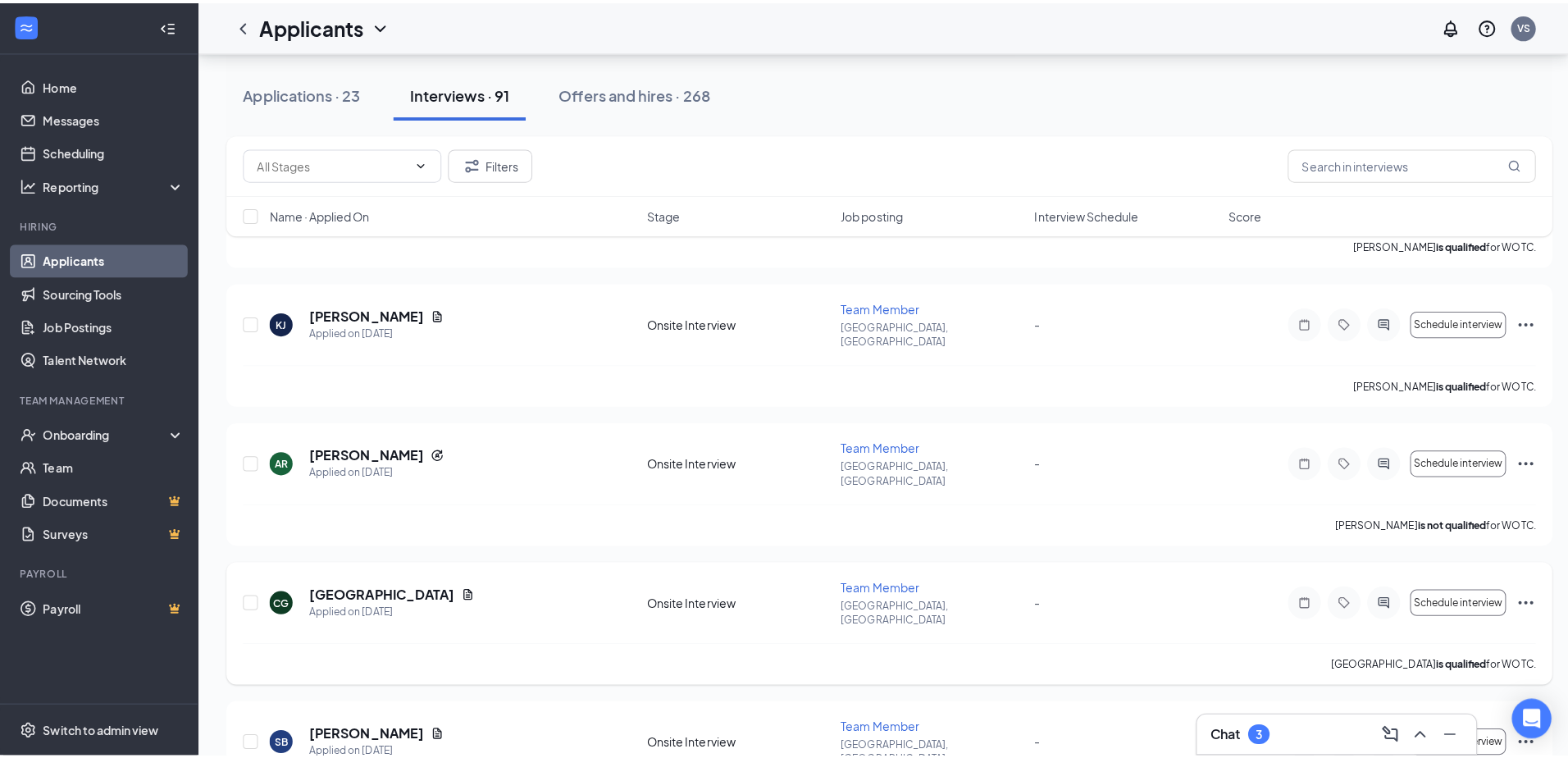
scroll to position [410, 0]
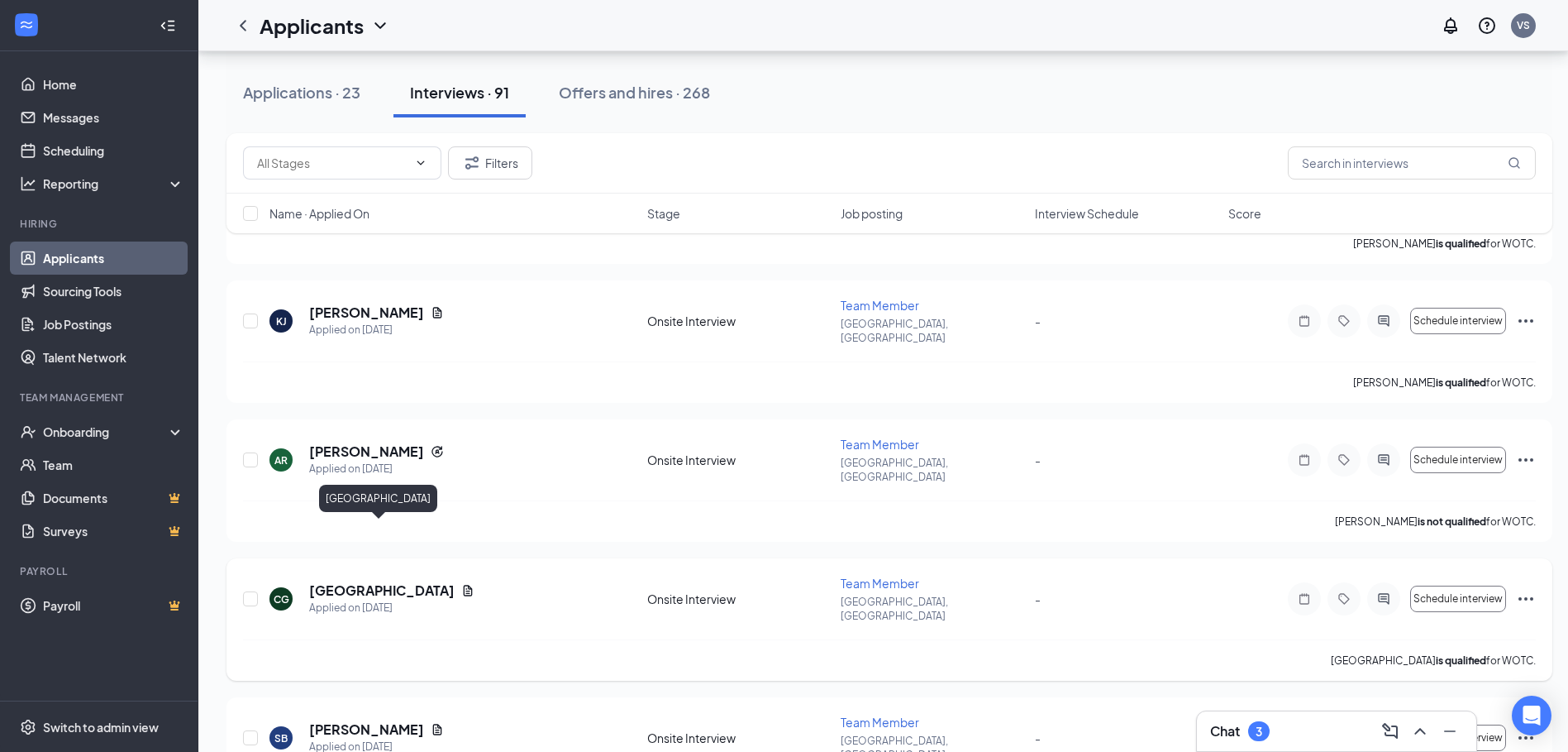
click at [405, 559] on div "CG Clementine Garden Applied on [DATE] Onsite Interview Team Member [GEOGRAPHIC…" at bounding box center [889, 620] width 1326 height 123
click at [406, 581] on h5 "[GEOGRAPHIC_DATA]" at bounding box center [382, 590] width 145 height 19
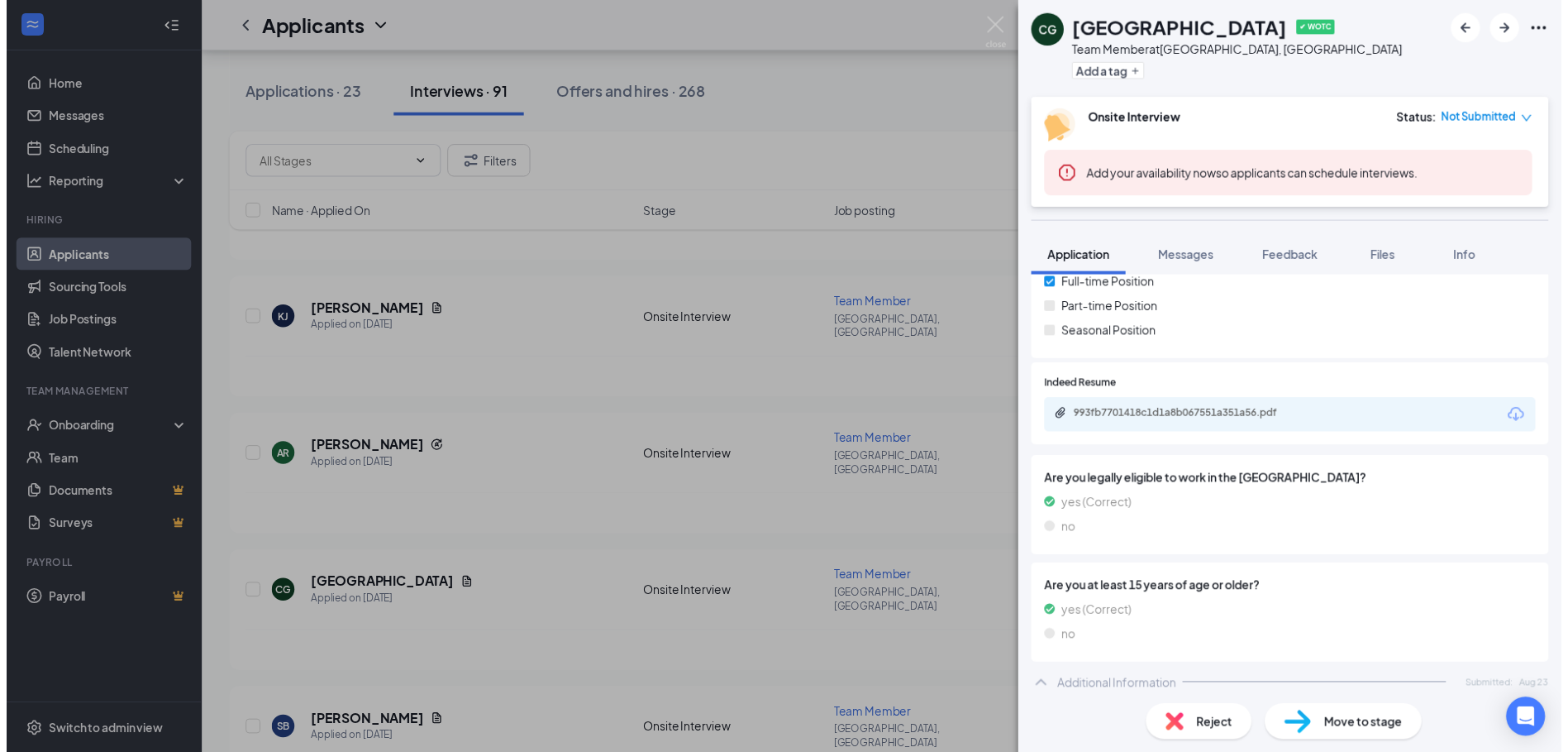
scroll to position [241, 0]
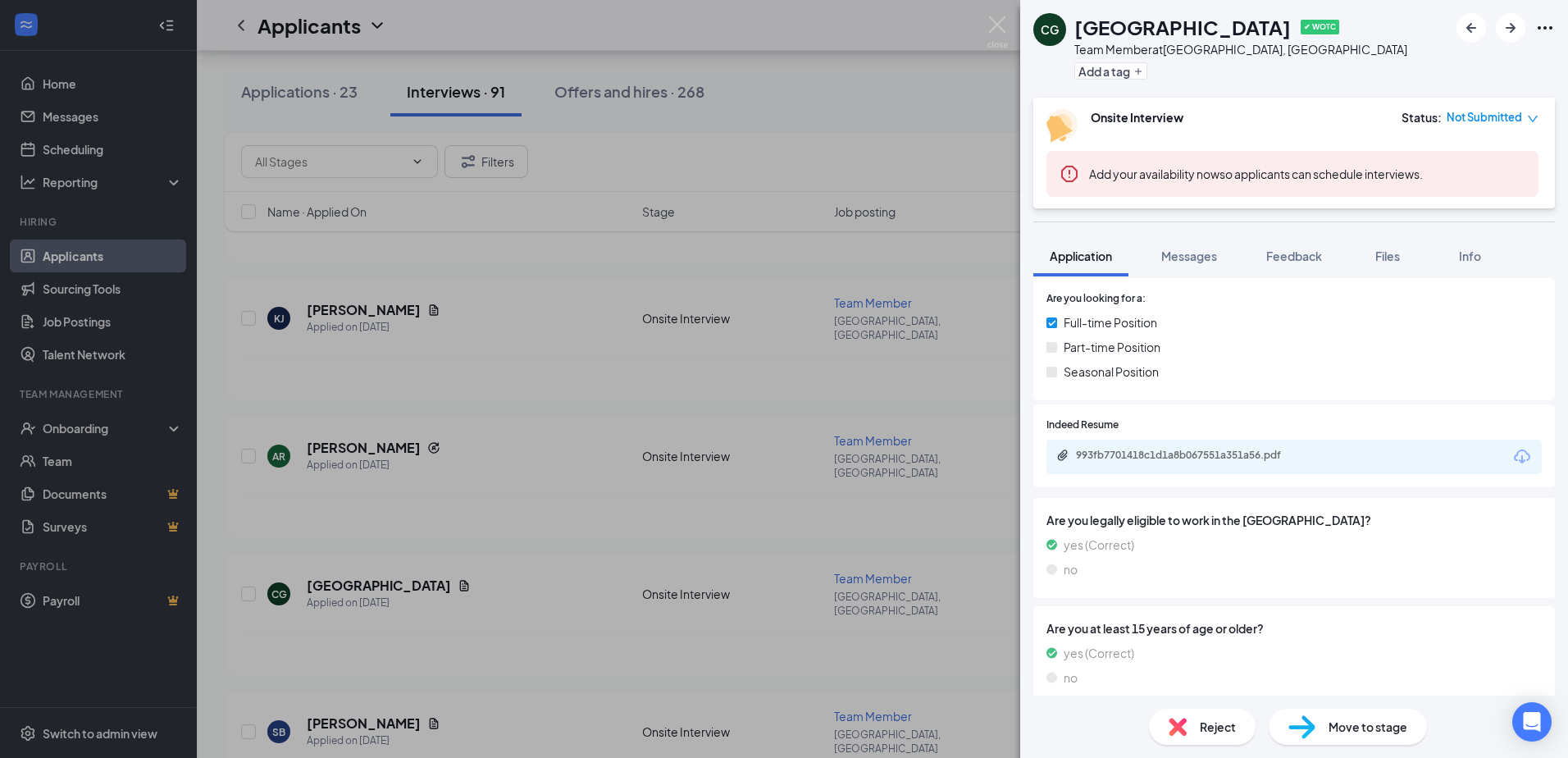
click at [695, 509] on div "CG [GEOGRAPHIC_DATA] ✔ WOTC Team Member at [GEOGRAPHIC_DATA], [GEOGRAPHIC_DATA]…" at bounding box center [784, 379] width 1568 height 758
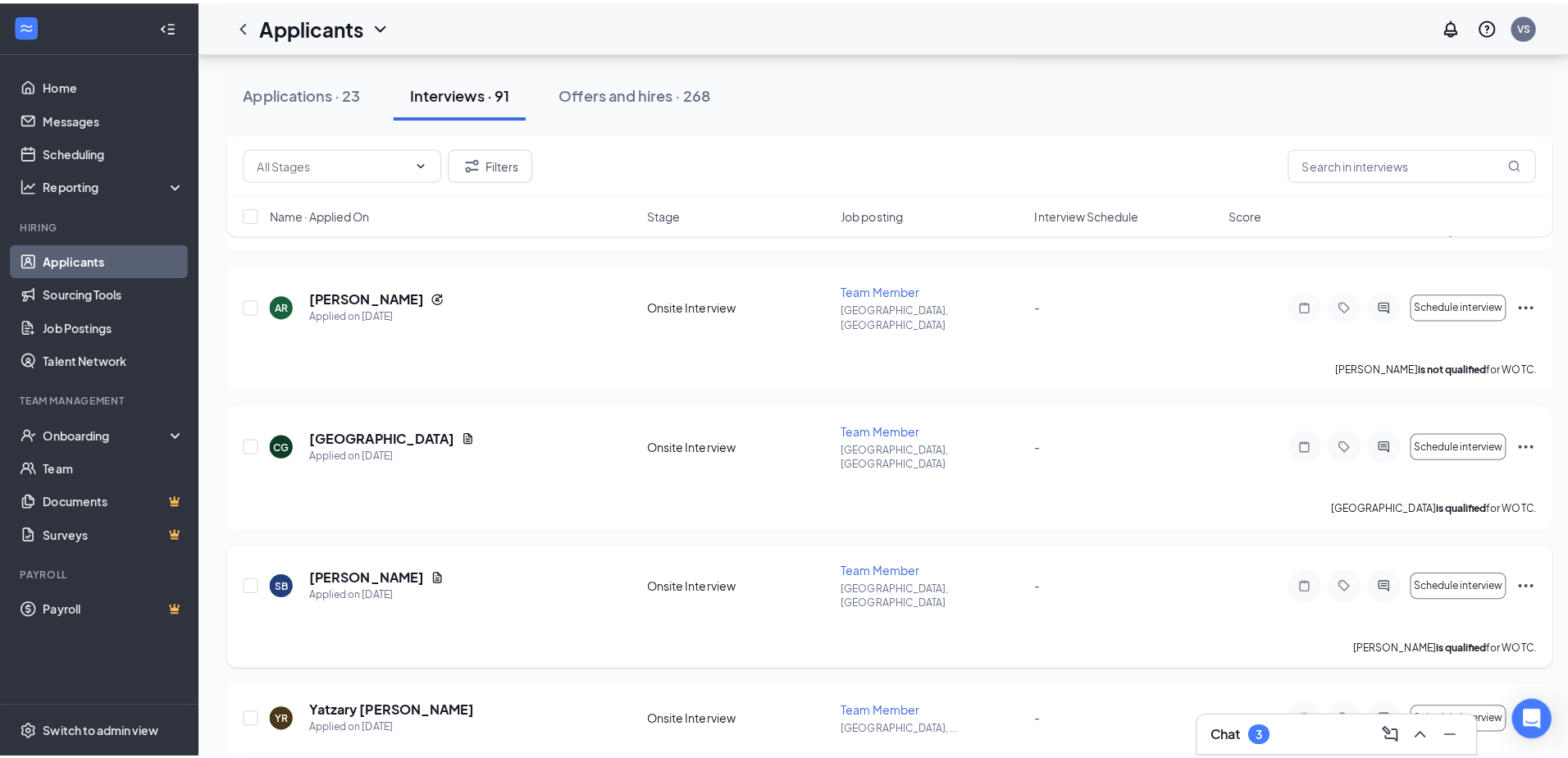
scroll to position [574, 0]
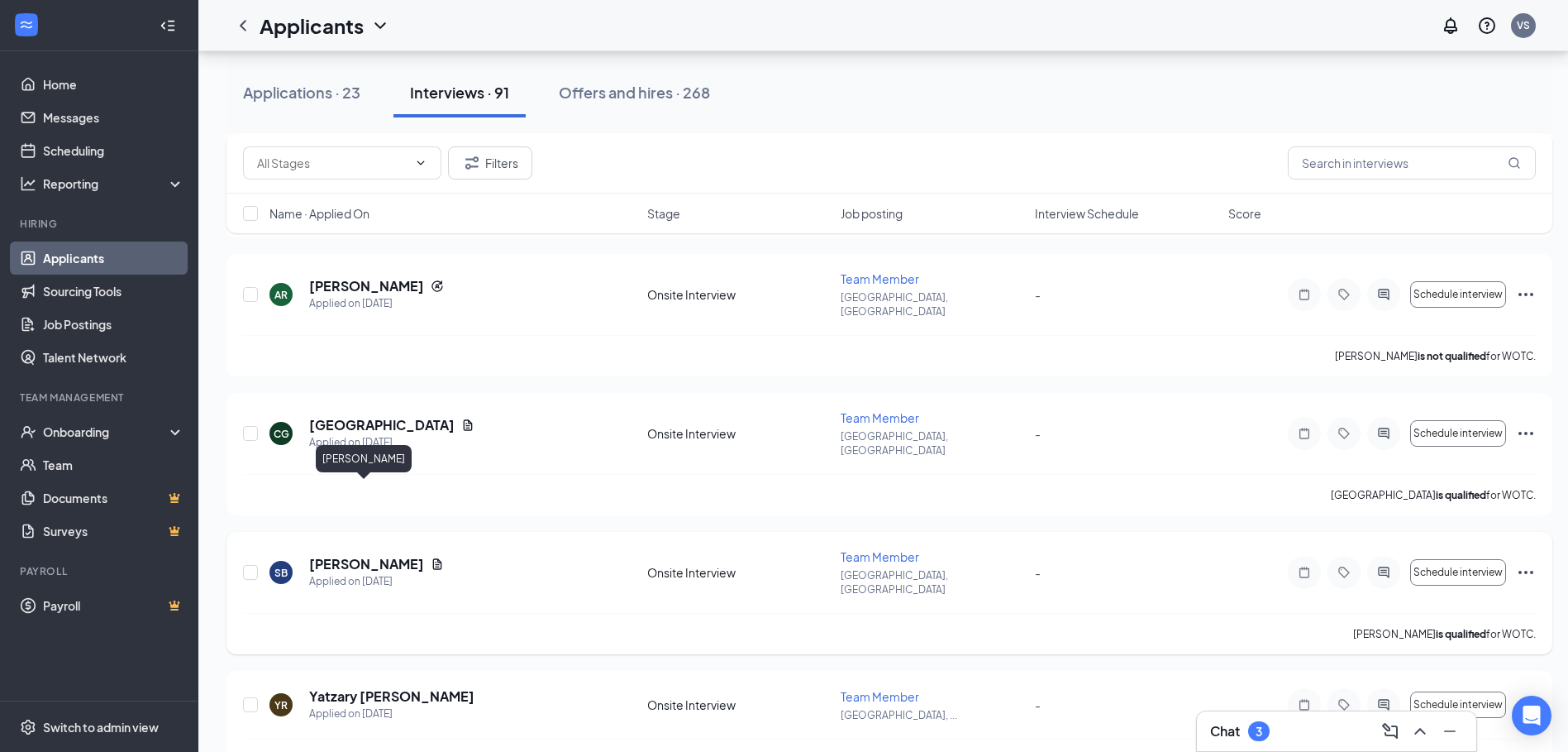
click at [372, 555] on h5 "[PERSON_NAME]" at bounding box center [367, 564] width 115 height 19
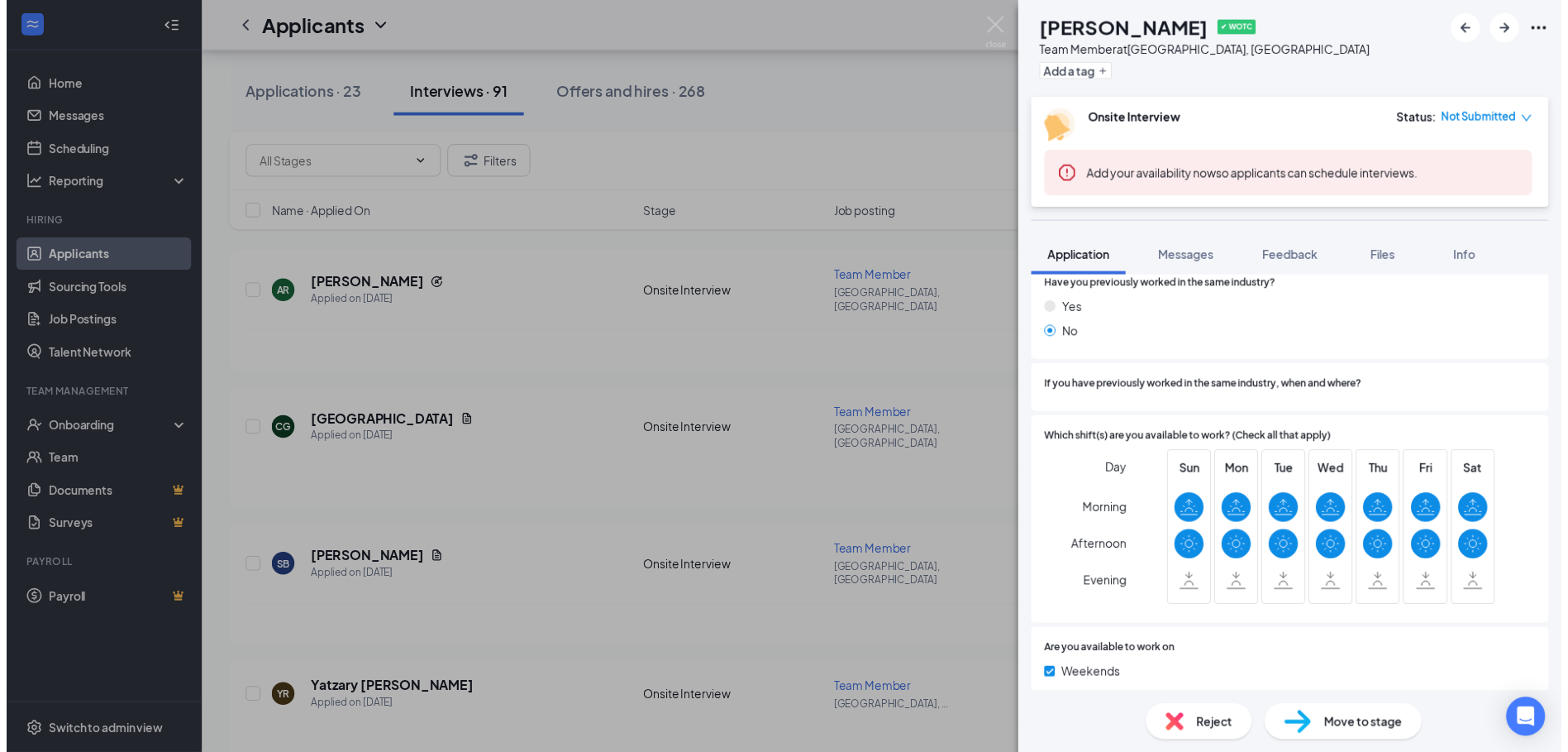
scroll to position [744, 0]
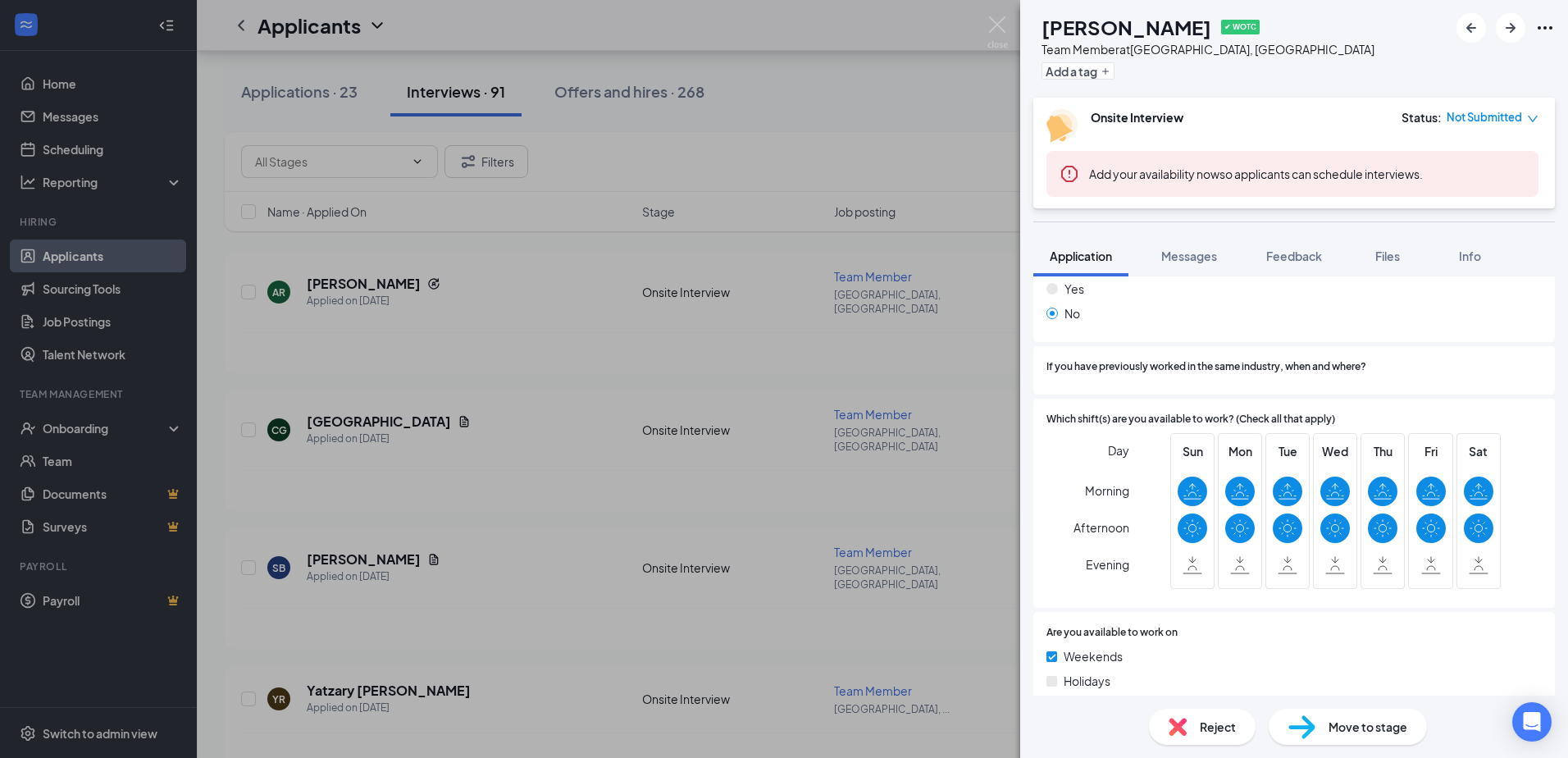
click at [760, 133] on div "SB [PERSON_NAME] ✔ WOTC Team Member at [GEOGRAPHIC_DATA], [GEOGRAPHIC_DATA] Add…" at bounding box center [784, 379] width 1568 height 758
